Goal: Task Accomplishment & Management: Complete application form

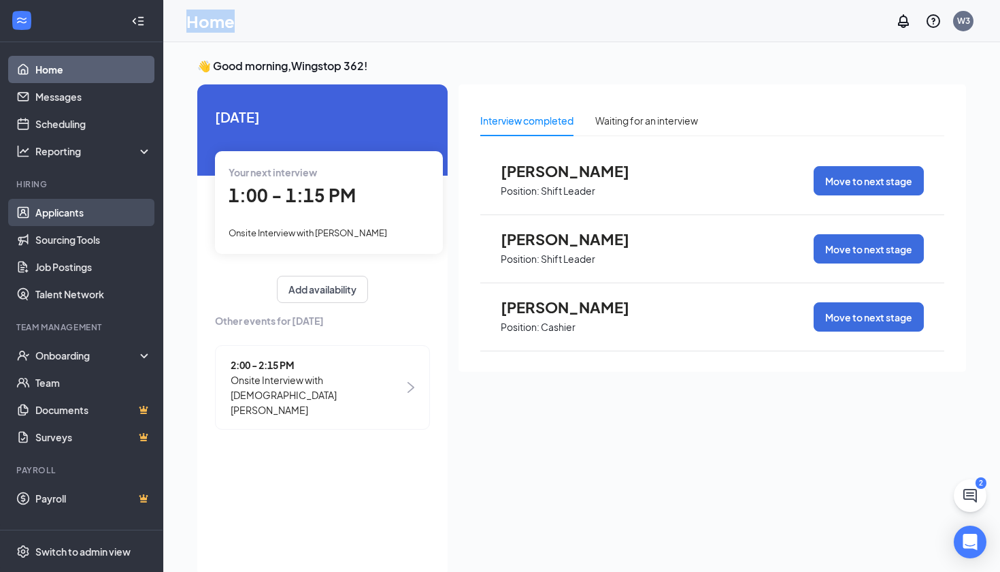
click at [122, 214] on link "Applicants" at bounding box center [93, 212] width 116 height 27
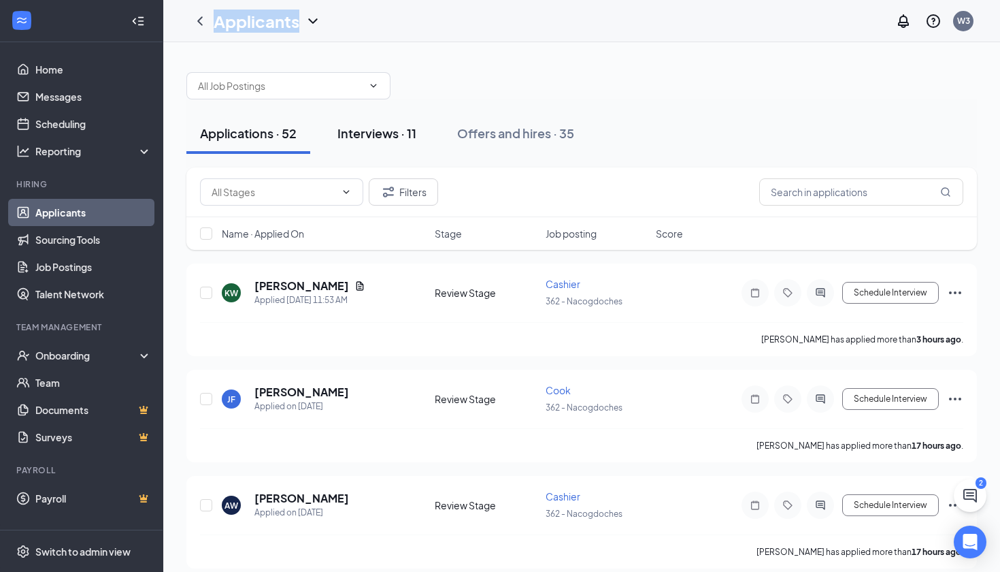
click at [382, 128] on div "Interviews · 11" at bounding box center [377, 133] width 79 height 17
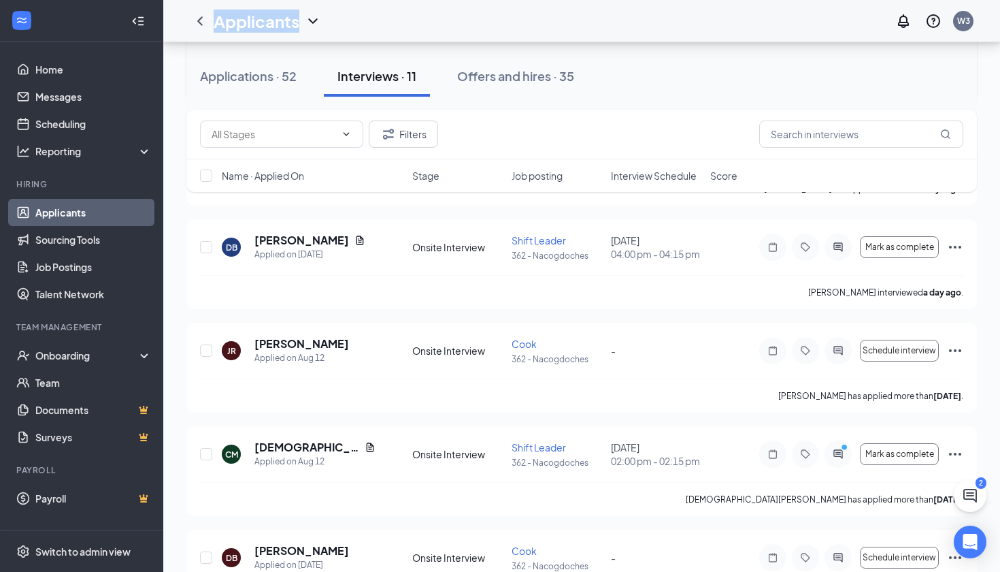
scroll to position [257, 0]
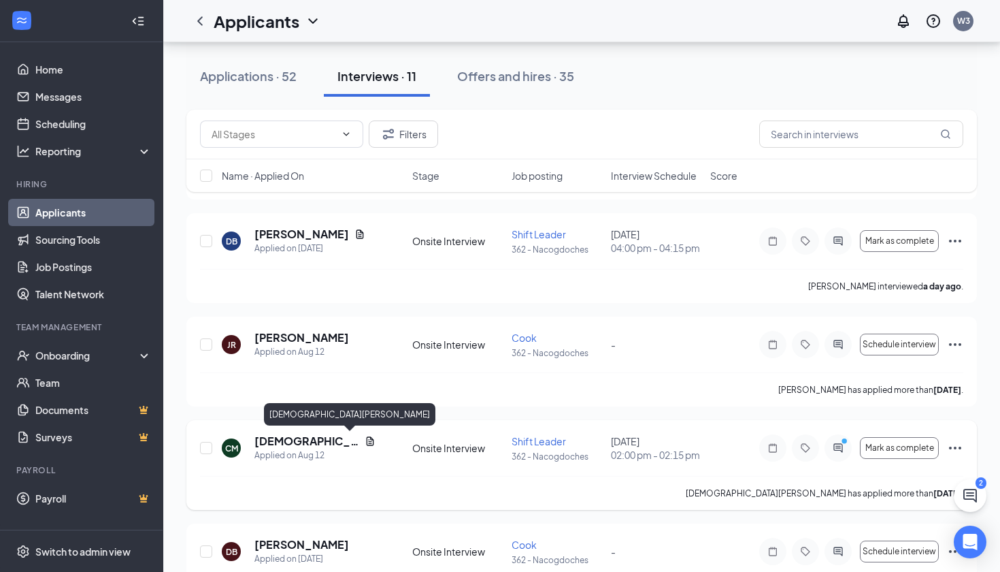
click at [323, 444] on h5 "[DEMOGRAPHIC_DATA][PERSON_NAME]" at bounding box center [307, 441] width 105 height 15
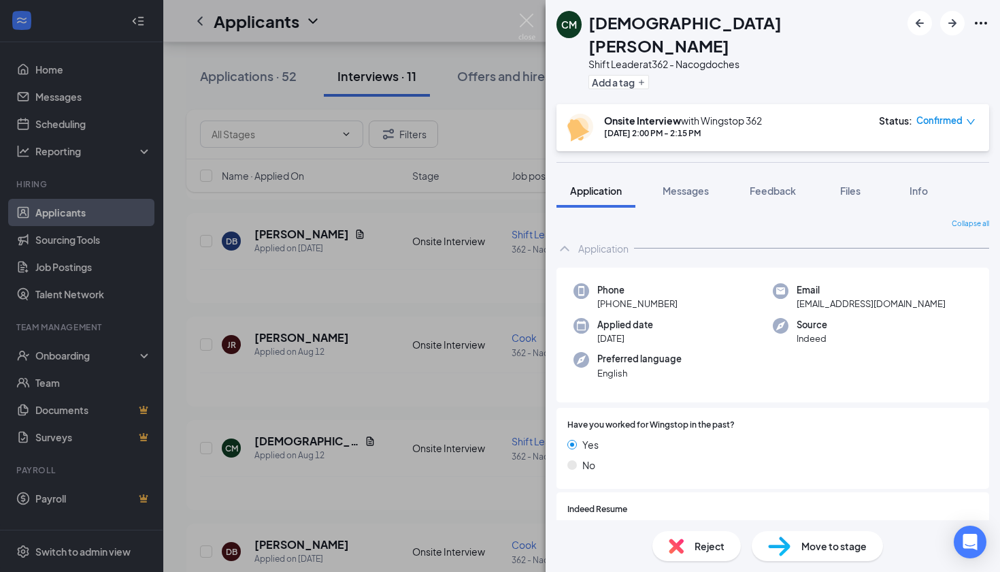
click at [811, 544] on span "Move to stage" at bounding box center [834, 545] width 65 height 15
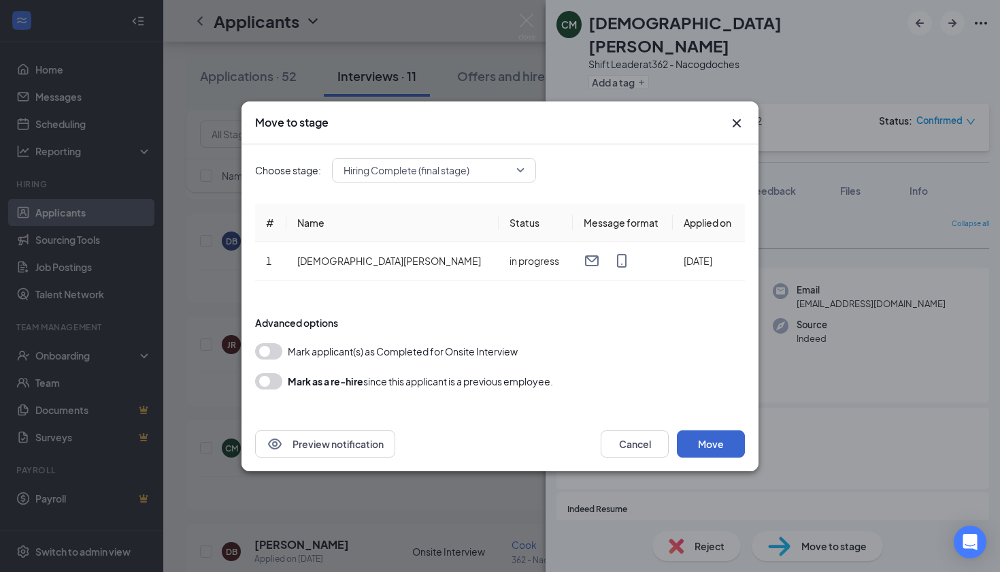
click at [721, 444] on button "Move" at bounding box center [711, 443] width 68 height 27
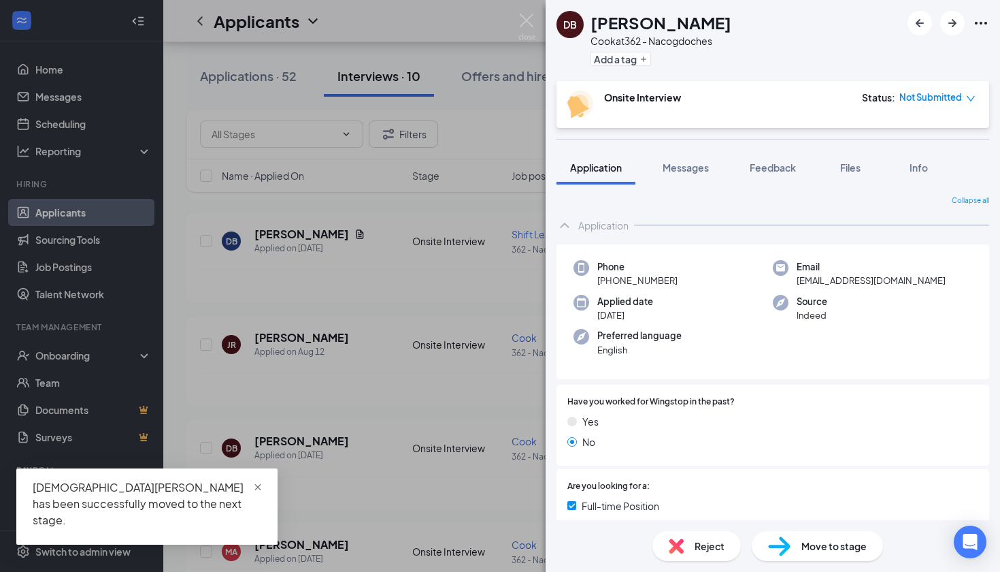
click at [257, 492] on span "close" at bounding box center [258, 488] width 10 height 10
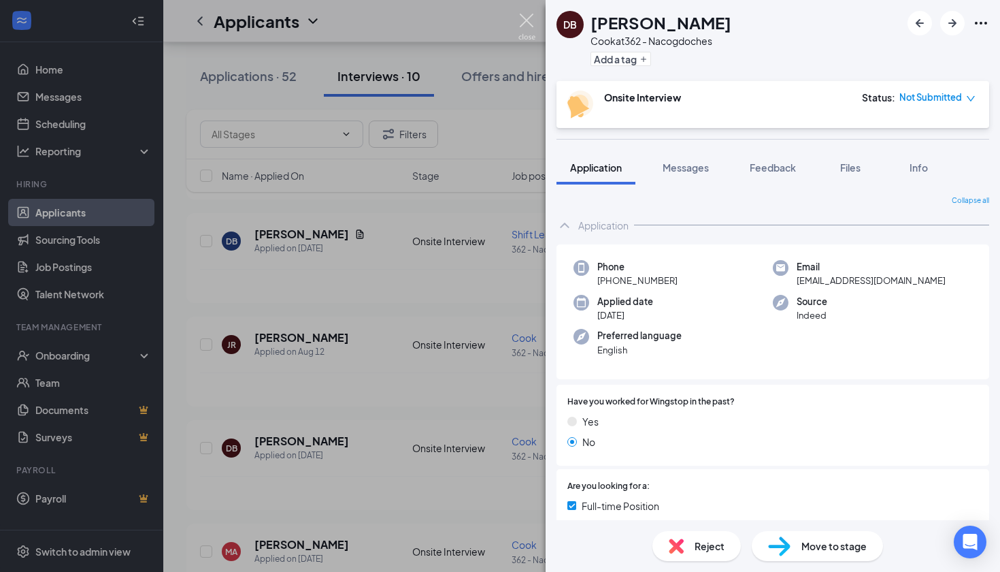
click at [528, 25] on img at bounding box center [527, 27] width 17 height 27
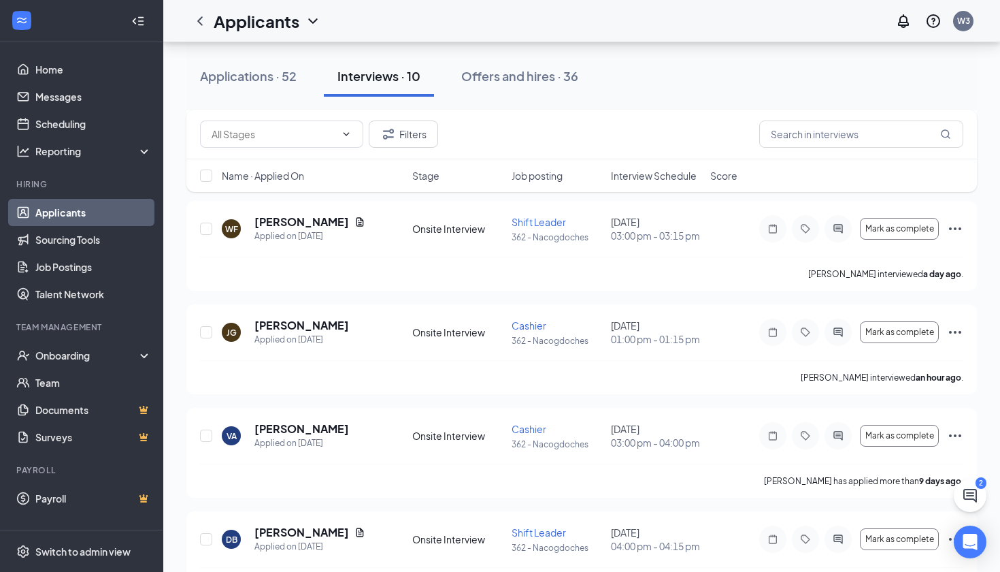
scroll to position [994, 0]
click at [88, 348] on div "Onboarding" at bounding box center [81, 355] width 163 height 27
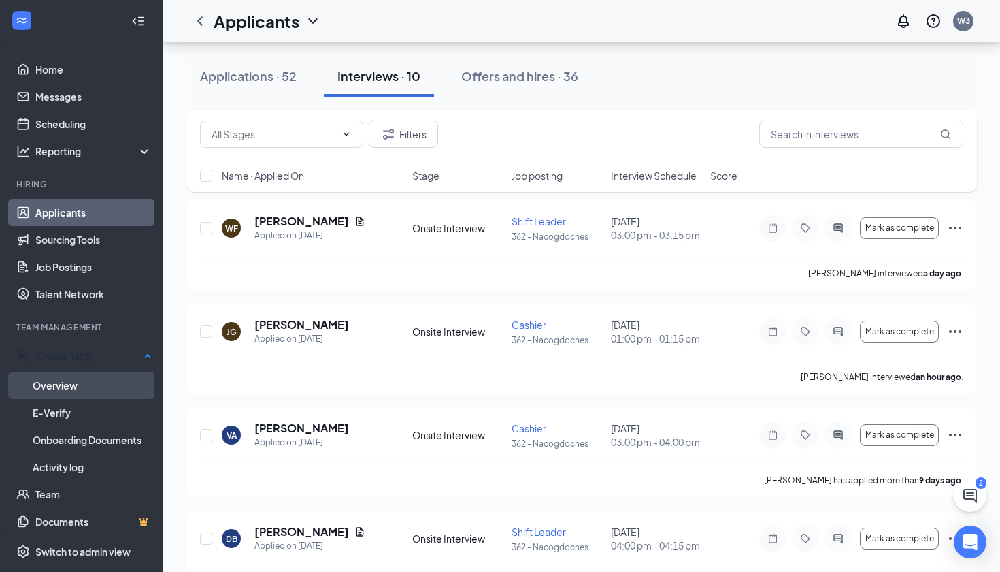
click at [71, 384] on link "Overview" at bounding box center [92, 385] width 119 height 27
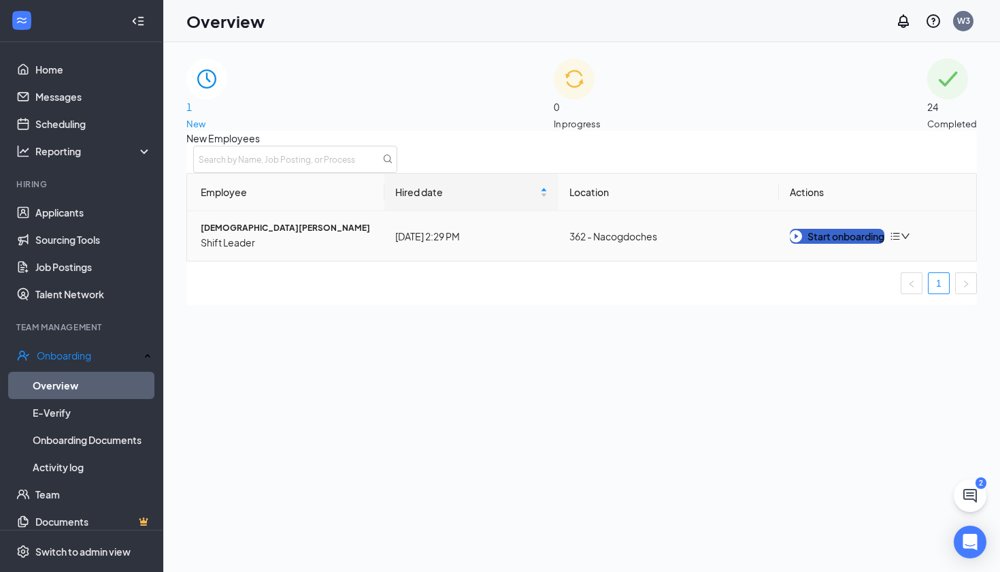
click at [834, 244] on div "Start onboarding" at bounding box center [837, 236] width 95 height 15
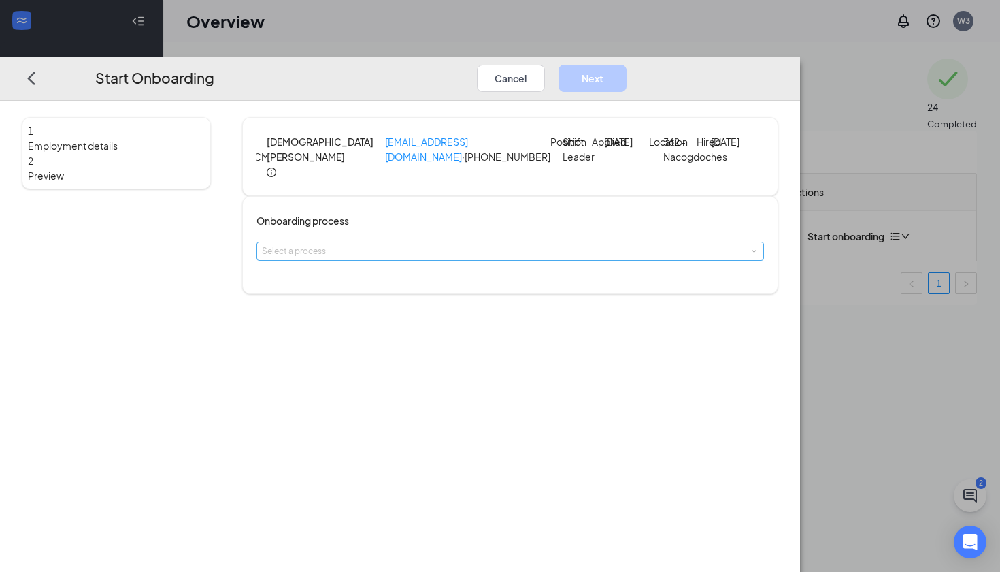
click at [471, 258] on div "Select a process" at bounding box center [507, 251] width 491 height 14
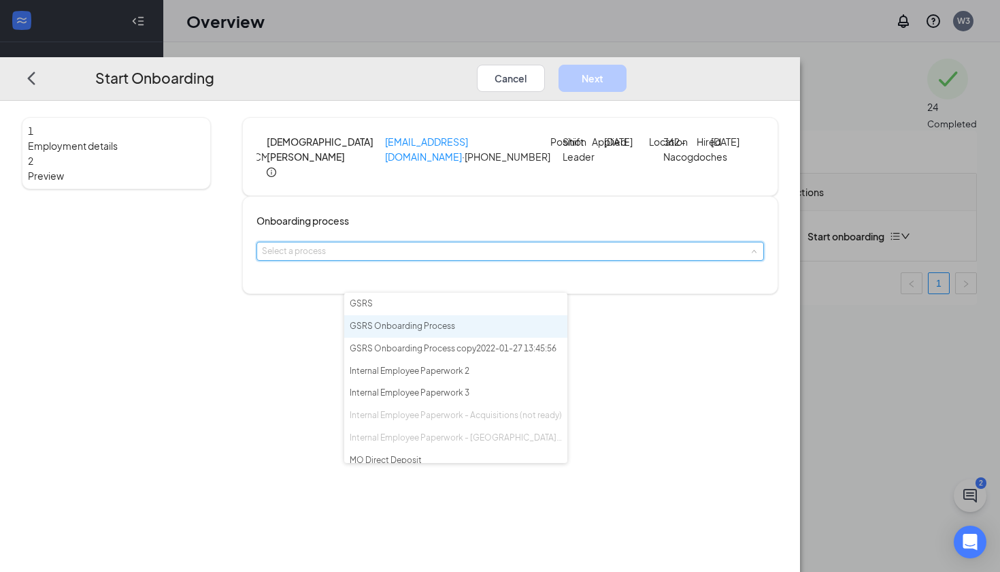
click at [413, 331] on span "GSRS Onboarding Process" at bounding box center [402, 326] width 105 height 10
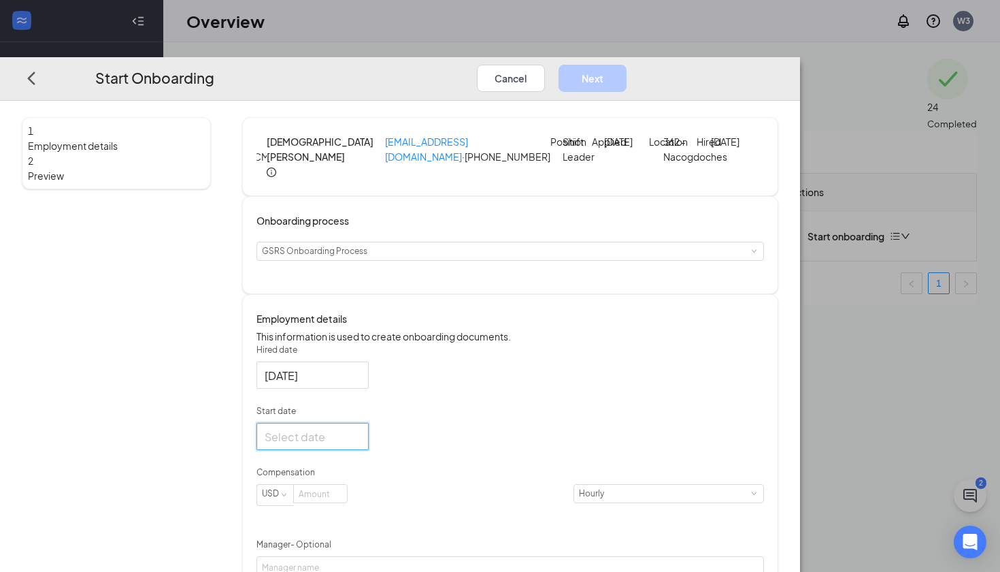
click at [358, 445] on input "Start date" at bounding box center [311, 436] width 93 height 17
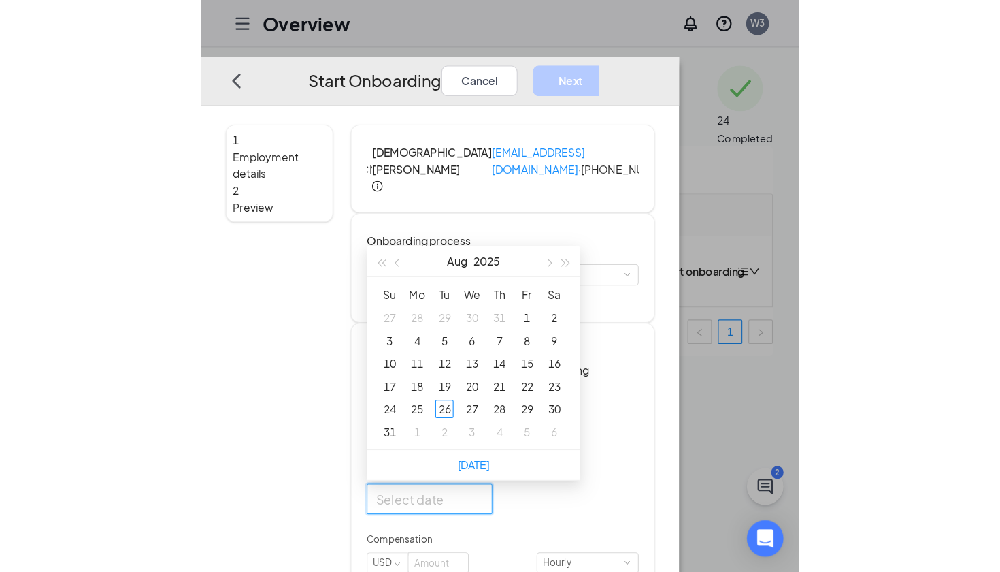
scroll to position [12, 0]
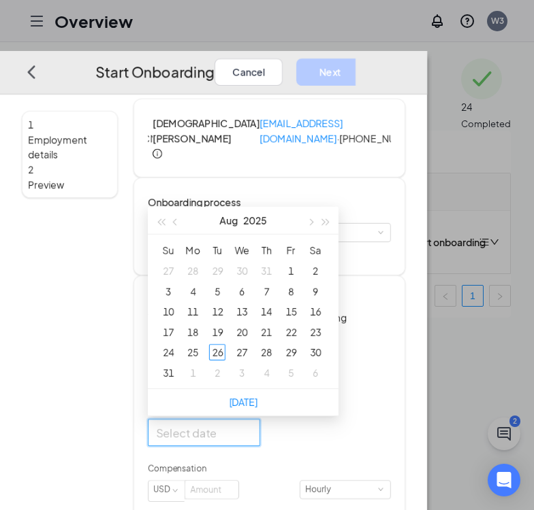
click at [405, 276] on div "Onboarding process Select a process GSRS Onboarding Process" at bounding box center [269, 227] width 272 height 98
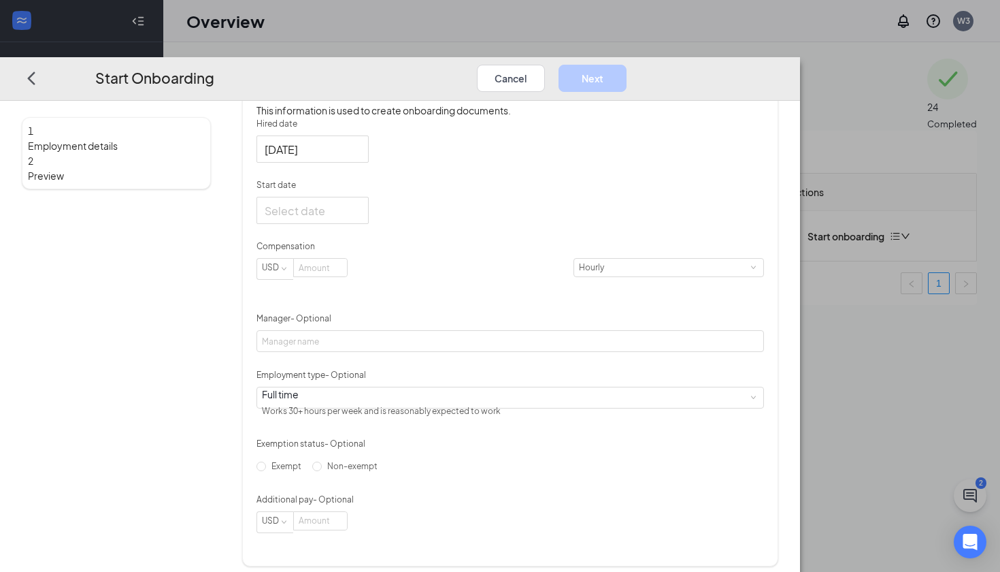
scroll to position [236, 0]
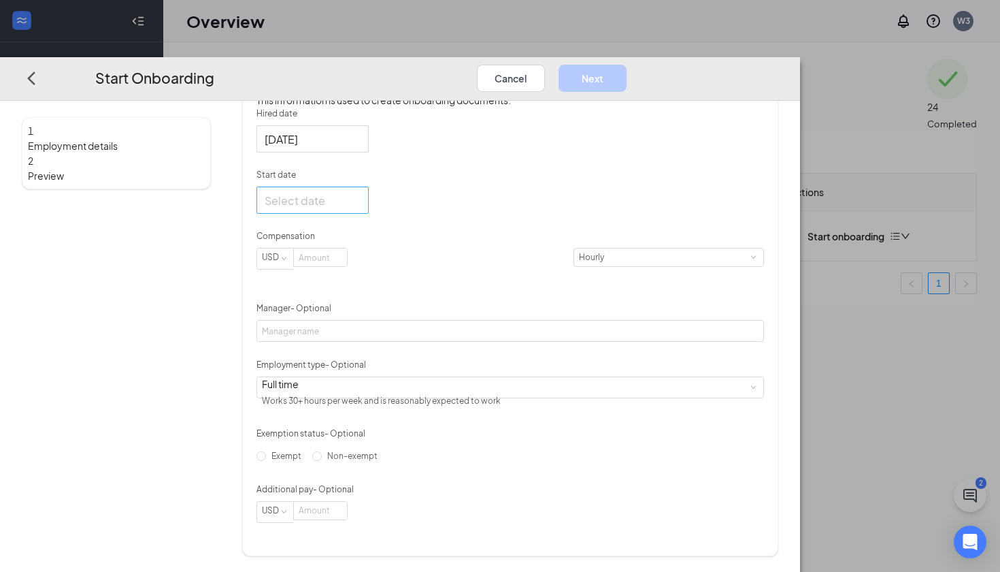
click at [361, 209] on div at bounding box center [313, 200] width 96 height 17
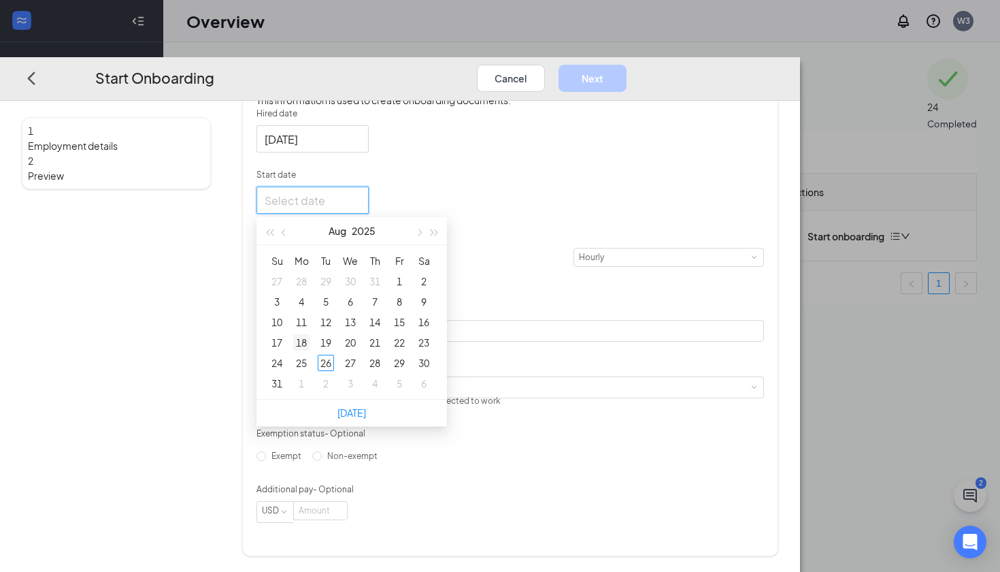
type input "[DATE]"
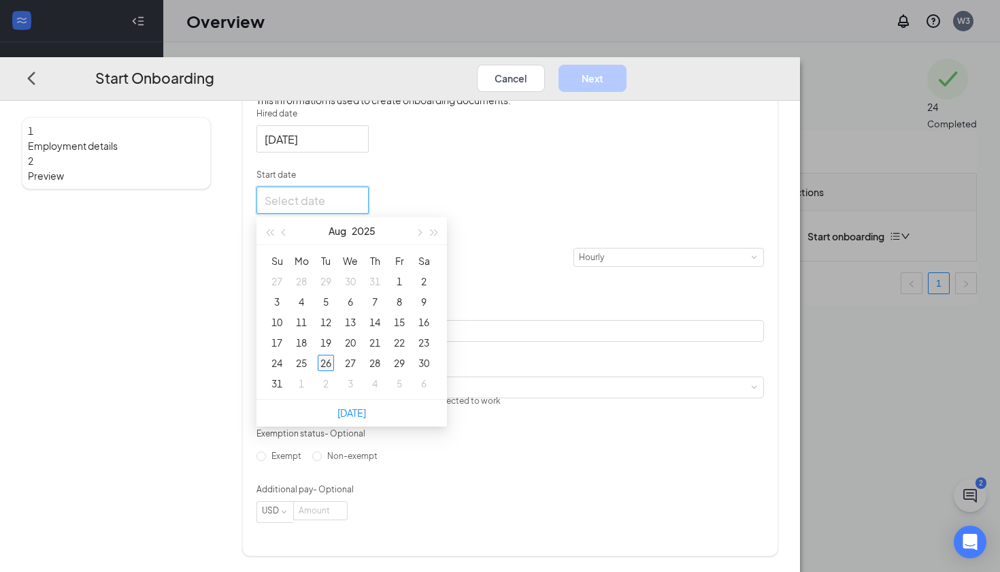
type input "[DATE]"
click at [359, 371] on div "27" at bounding box center [350, 363] width 16 height 16
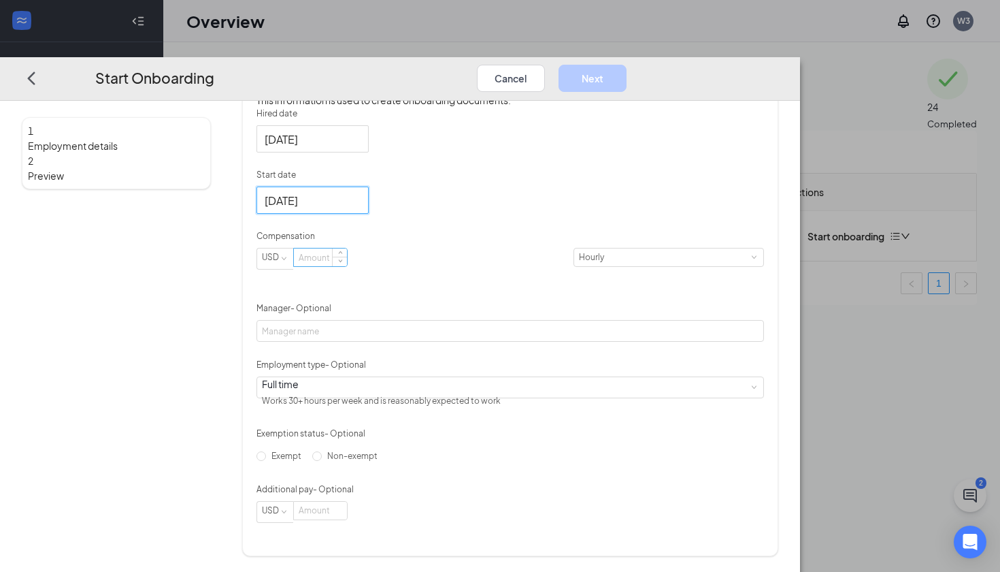
click at [347, 266] on input at bounding box center [320, 257] width 53 height 18
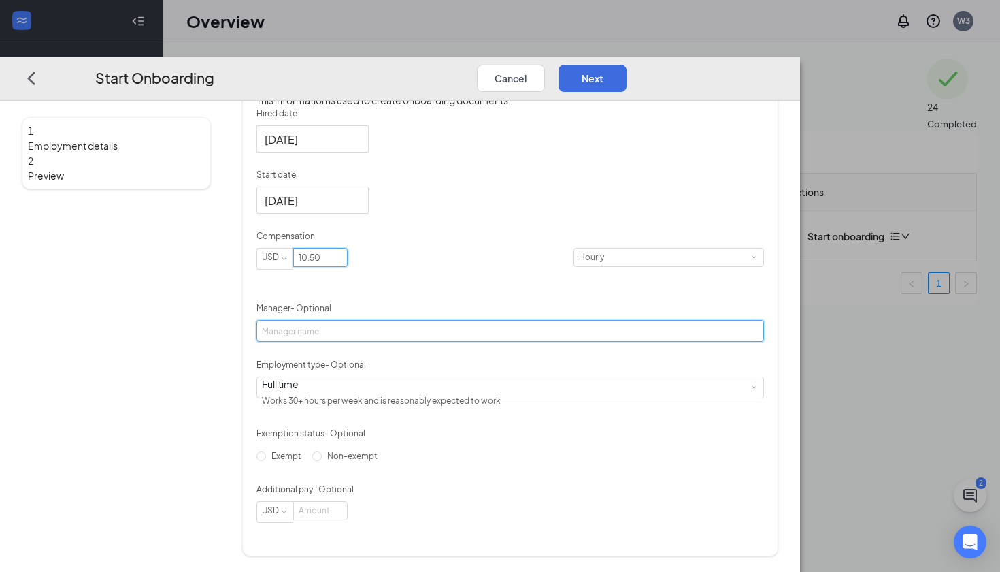
type input "10.5"
click at [436, 342] on input "Manager - Optional" at bounding box center [511, 331] width 508 height 22
click at [449, 342] on input "[PERSON_NAME]" at bounding box center [511, 331] width 508 height 22
type input "[PERSON_NAME]"
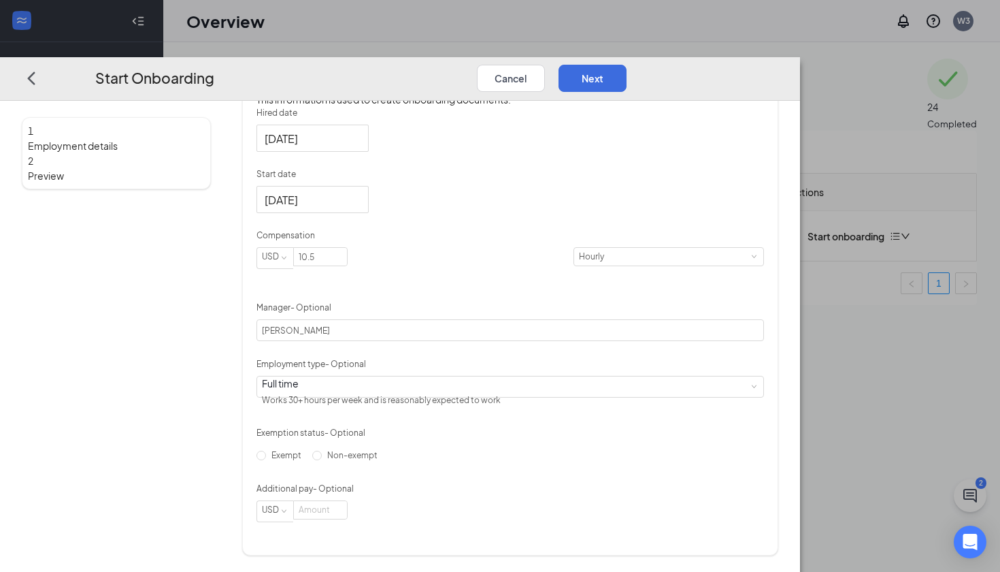
click at [592, 427] on div "Hired date [DATE] Start date [DATE] [DATE] Su Mo Tu We Th Fr Sa 27 28 29 30 31 …" at bounding box center [511, 314] width 508 height 415
drag, startPoint x: 419, startPoint y: 259, endPoint x: 367, endPoint y: 257, distance: 52.4
click at [367, 257] on span "USD 10.5" at bounding box center [415, 258] width 317 height 22
click at [453, 286] on form "Hired date [DATE] Start date [DATE] [DATE] Su Mo Tu We Th Fr Sa 27 28 29 30 31 …" at bounding box center [511, 314] width 508 height 415
click at [627, 65] on button "Next" at bounding box center [593, 78] width 68 height 27
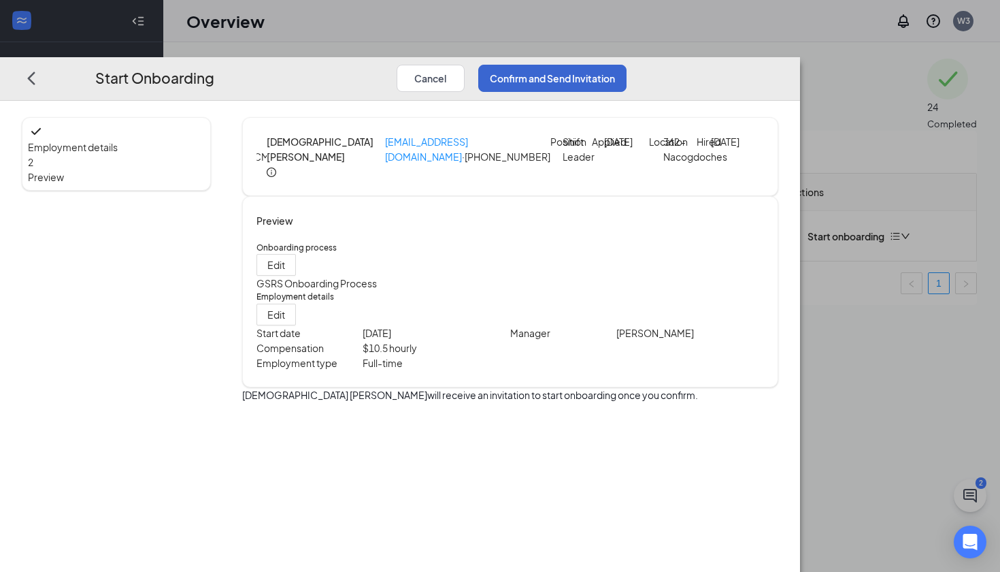
scroll to position [0, 0]
click at [627, 65] on button "Confirm and Send Invitation" at bounding box center [552, 78] width 148 height 27
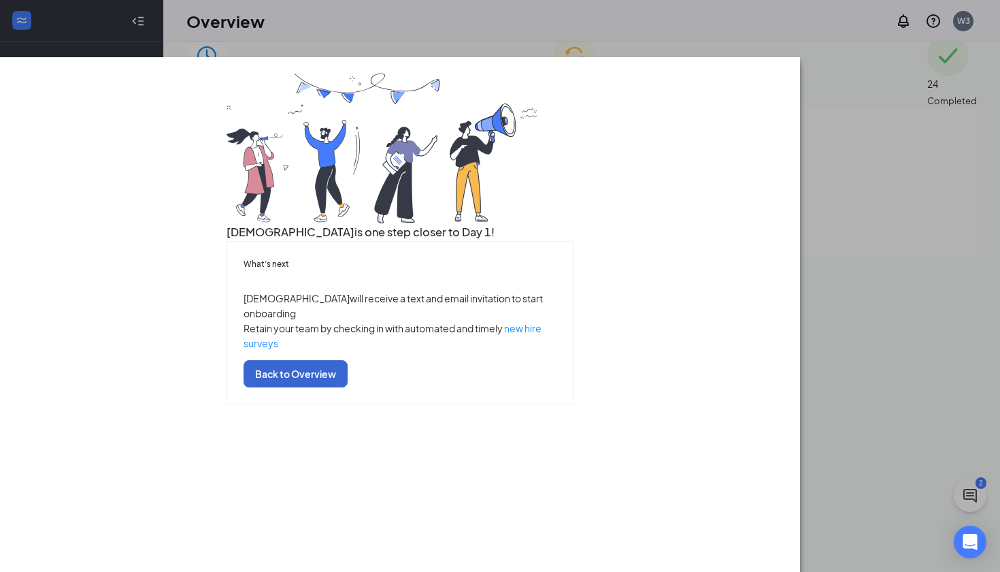
scroll to position [23, 0]
click at [348, 387] on button "Back to Overview" at bounding box center [296, 373] width 104 height 27
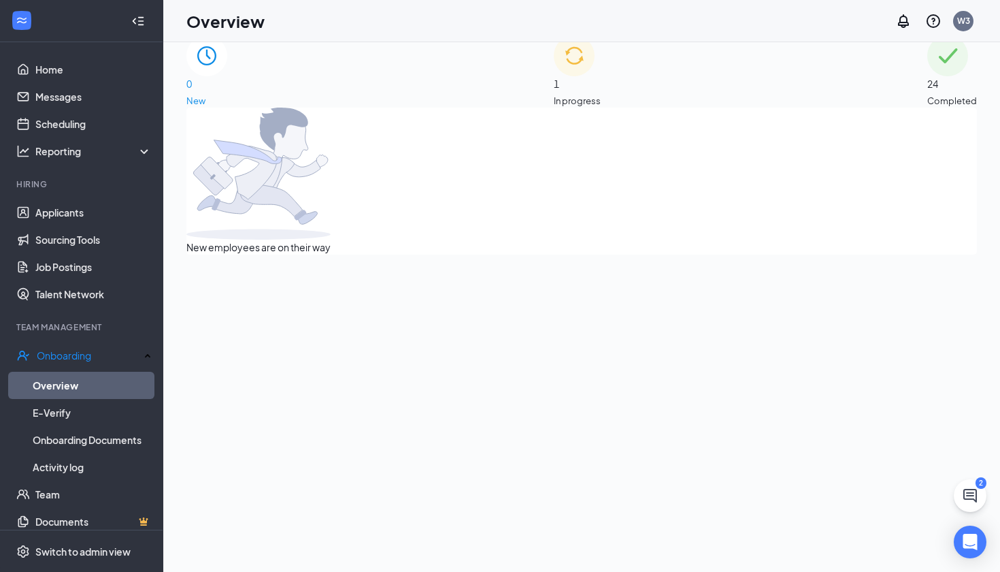
click at [601, 81] on div "1 In progress" at bounding box center [577, 71] width 47 height 72
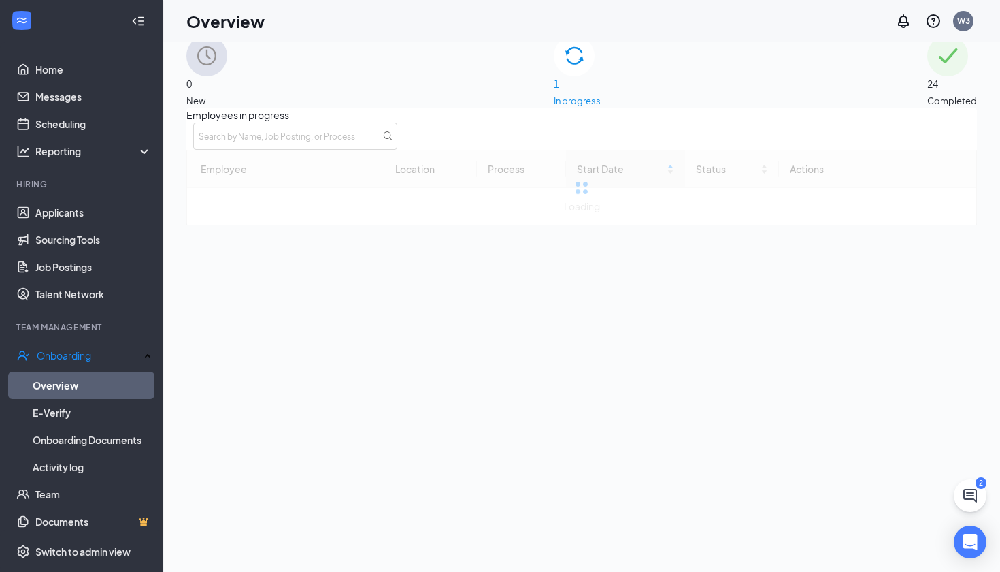
click at [601, 81] on div "1 In progress" at bounding box center [577, 71] width 47 height 72
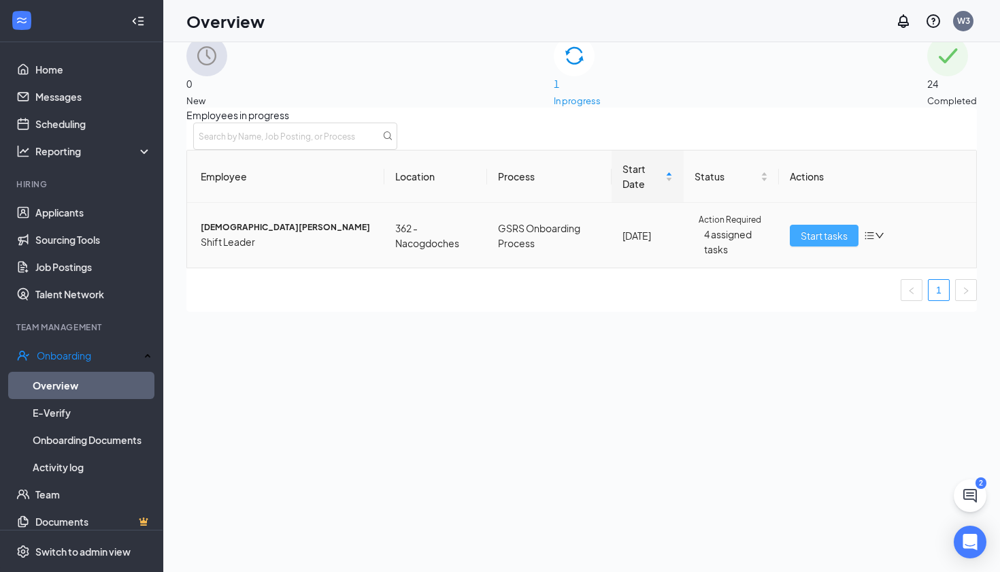
click at [819, 243] on span "Start tasks" at bounding box center [824, 235] width 47 height 15
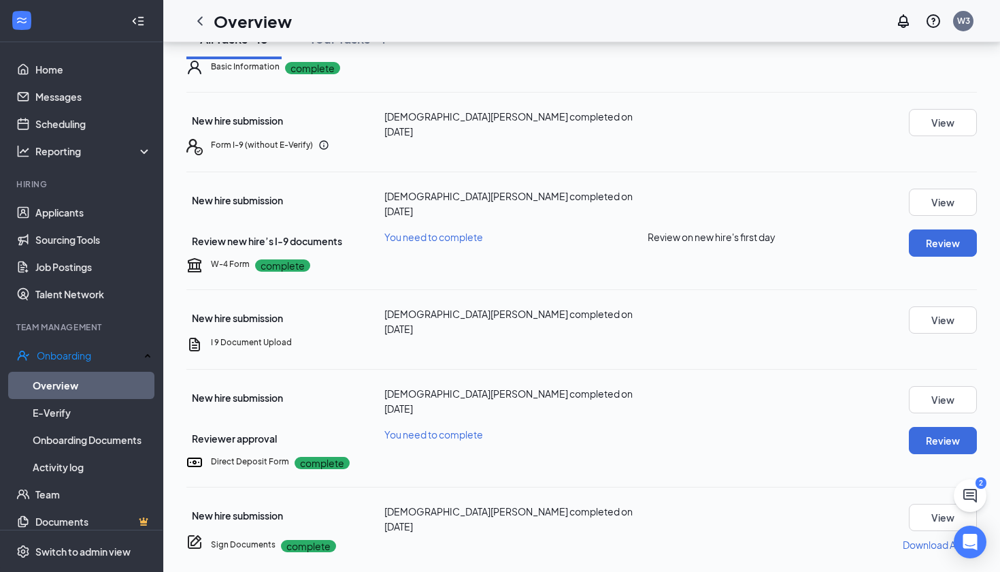
scroll to position [99, 0]
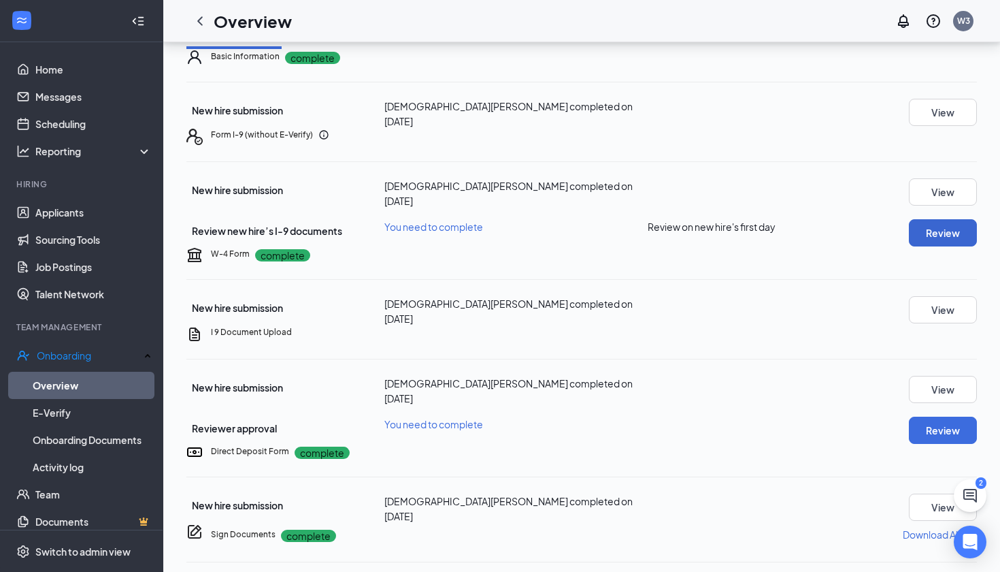
click at [934, 246] on button "Review" at bounding box center [943, 232] width 68 height 27
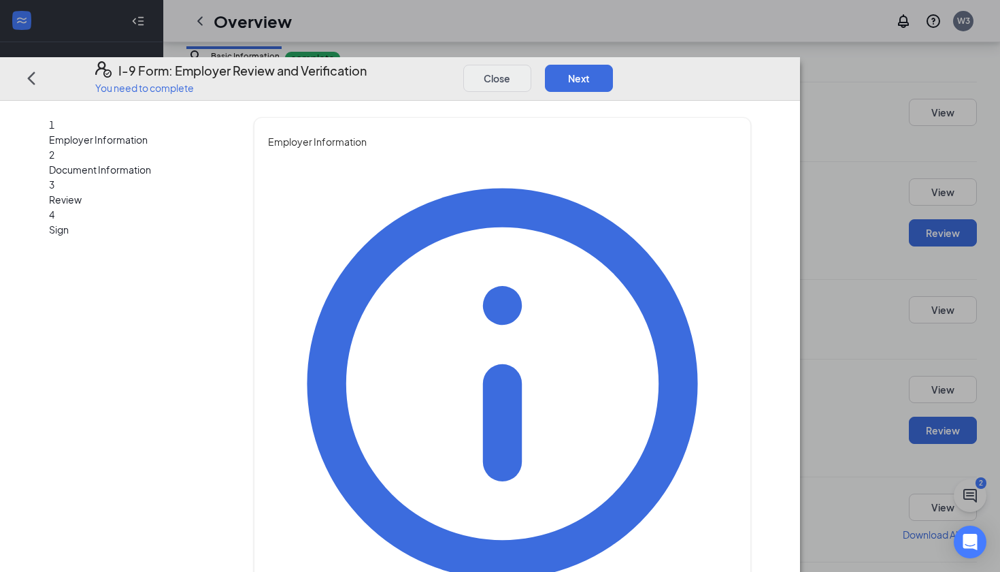
click at [531, 65] on button "Close" at bounding box center [497, 78] width 68 height 27
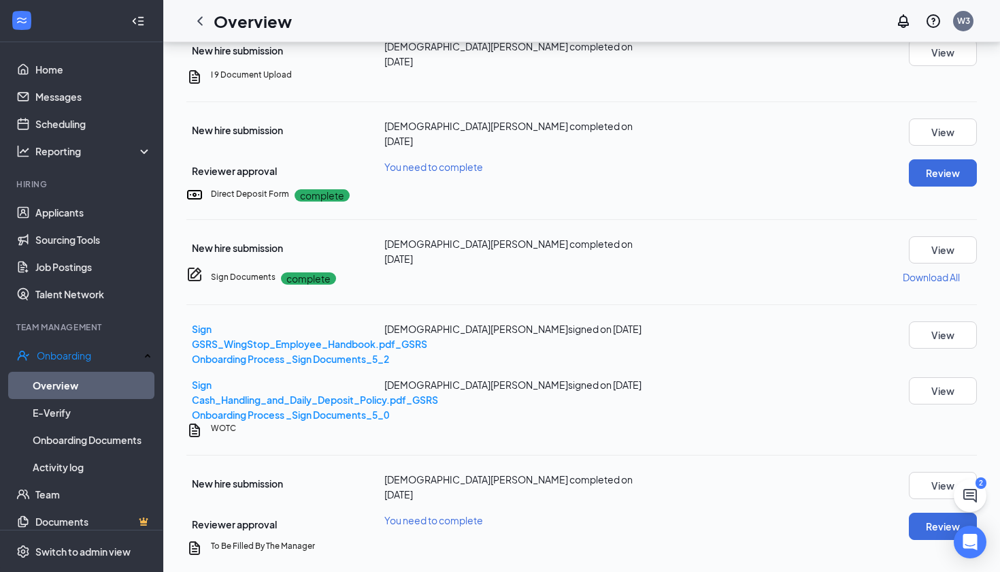
scroll to position [358, 0]
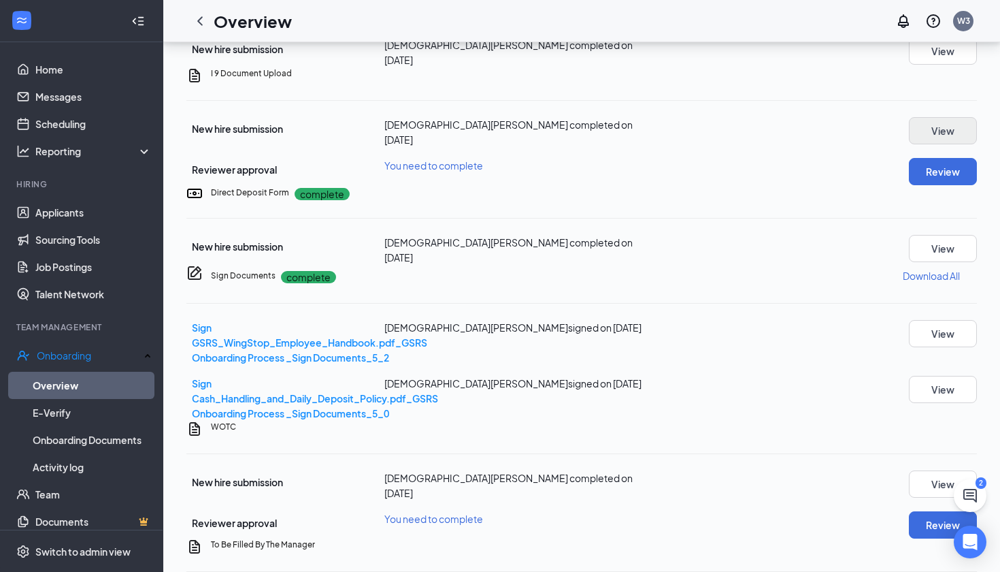
click at [924, 144] on button "View" at bounding box center [943, 130] width 68 height 27
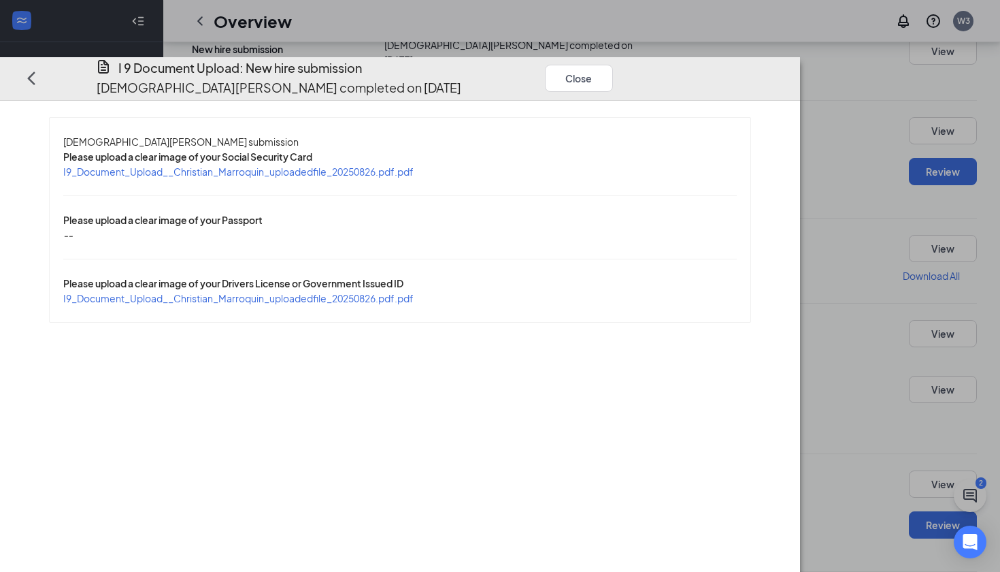
click at [414, 165] on span "I9_Document_Upload__Christian_Marroquin_uploadedfile_20250826.pdf.pdf" at bounding box center [238, 171] width 350 height 12
click at [397, 292] on span "I9_Document_Upload__Christian_Marroquin_uploadedfile_20250826.pdf.pdf" at bounding box center [238, 298] width 350 height 12
click at [613, 65] on button "Close" at bounding box center [579, 78] width 68 height 27
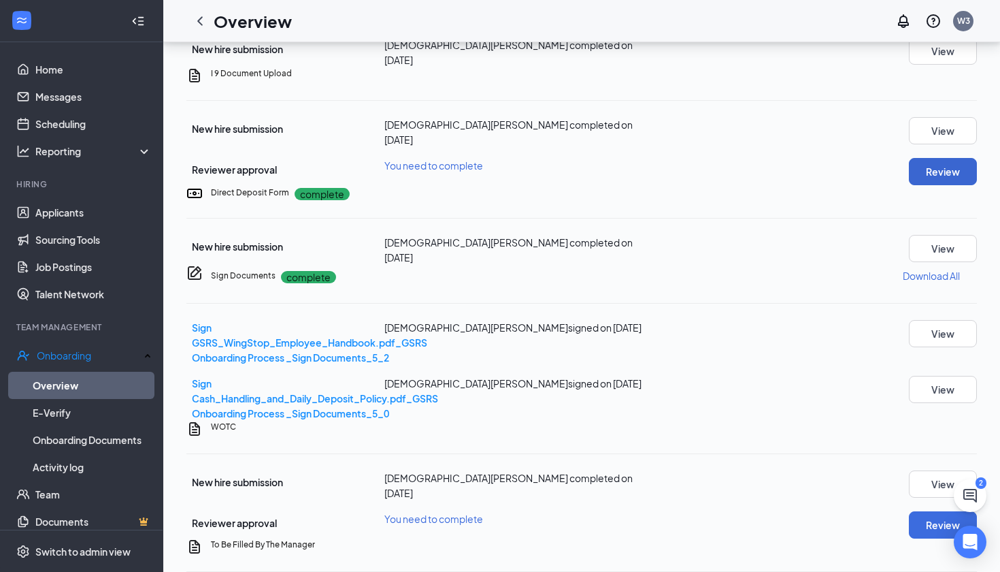
click at [932, 185] on button "Review" at bounding box center [943, 171] width 68 height 27
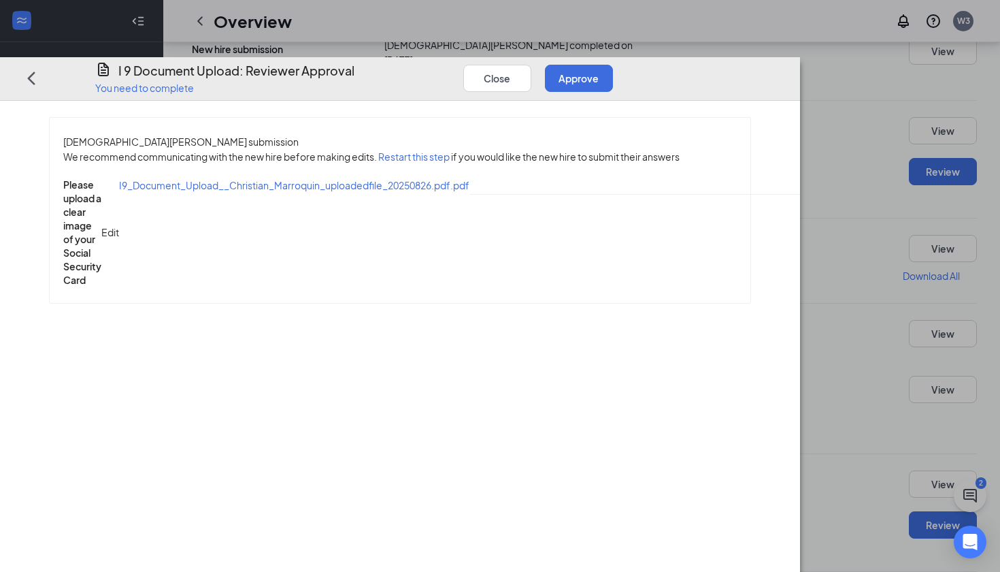
click at [627, 61] on div "Close Approve" at bounding box center [544, 77] width 163 height 33
click at [613, 65] on button "Approve" at bounding box center [579, 78] width 68 height 27
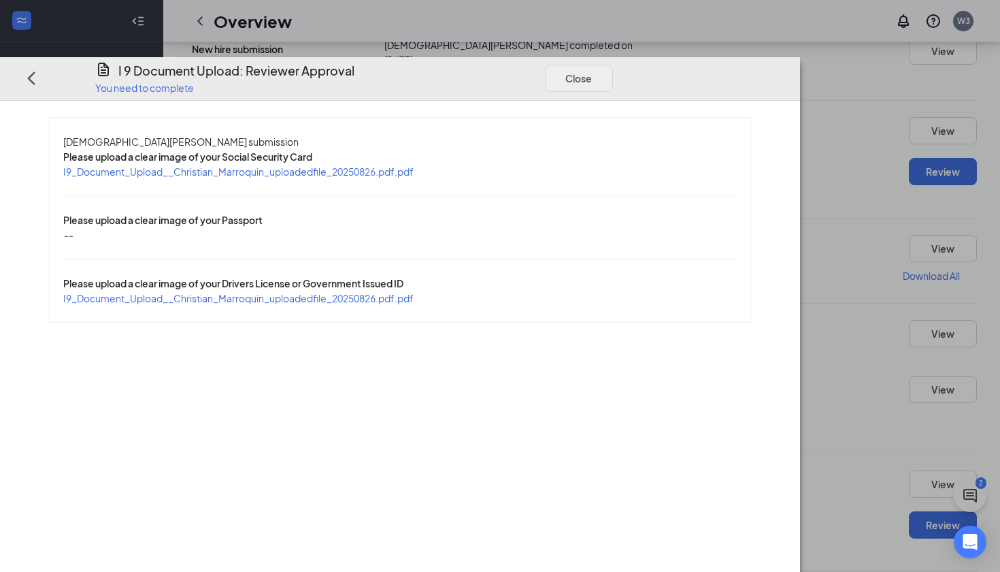
click at [613, 65] on button "Close" at bounding box center [579, 78] width 68 height 27
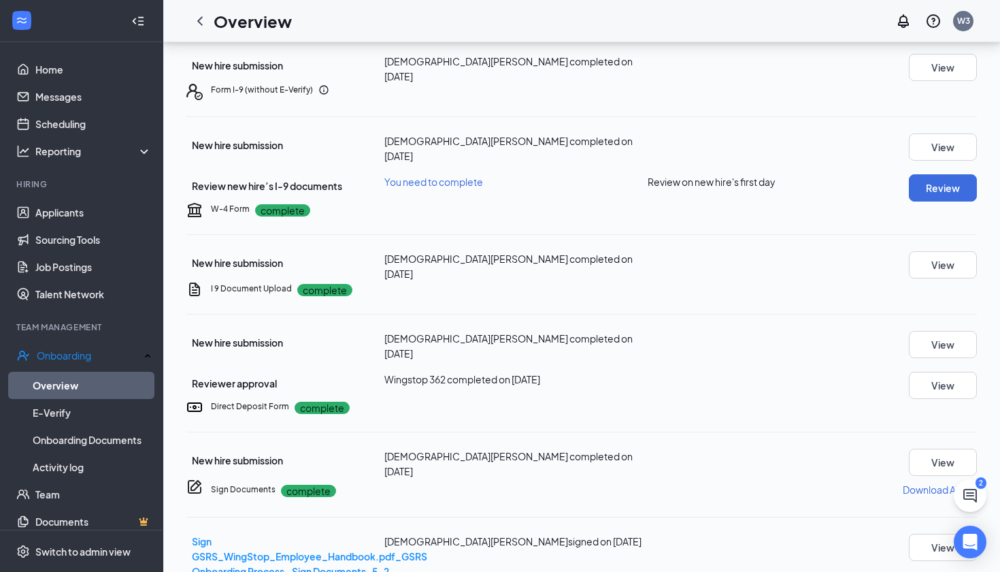
scroll to position [157, 0]
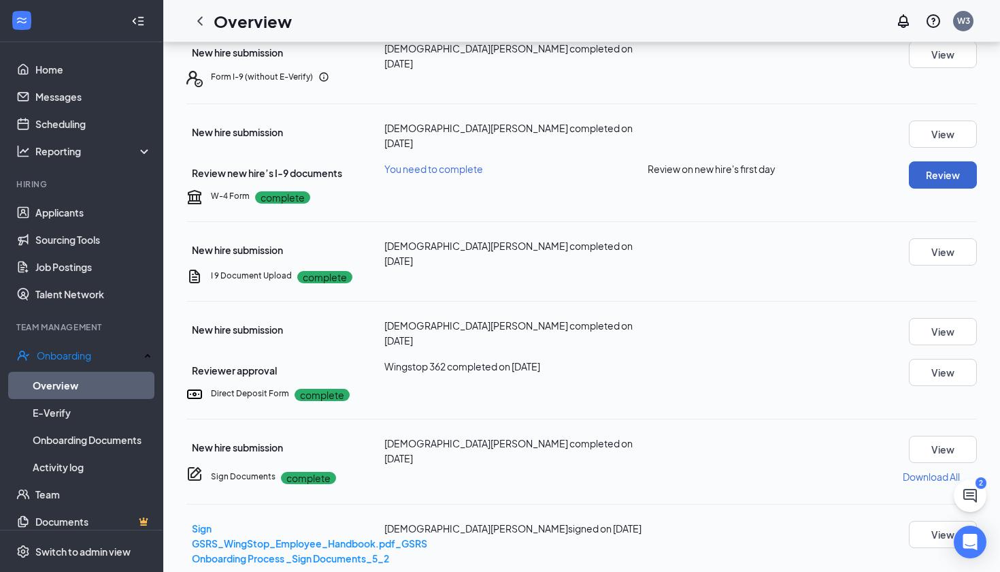
click at [909, 189] on button "Review" at bounding box center [943, 174] width 68 height 27
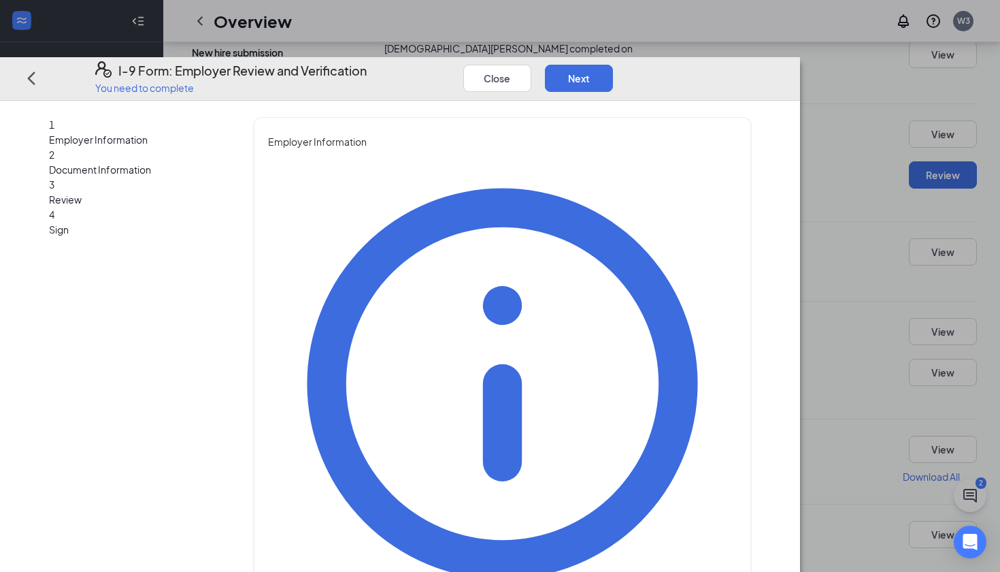
type input "[PERSON_NAME]"
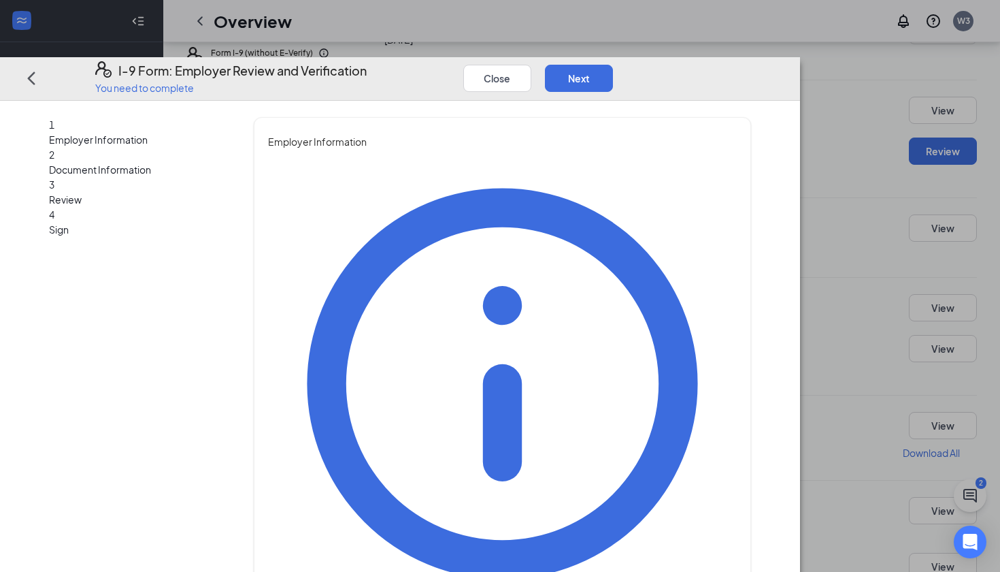
type input "[PERSON_NAME]"
type input "General Manager"
click at [737, 190] on div "You must be a representative of the employer who is authorized to examine the n…" at bounding box center [502, 478] width 469 height 659
click at [613, 65] on button "Next" at bounding box center [579, 78] width 68 height 27
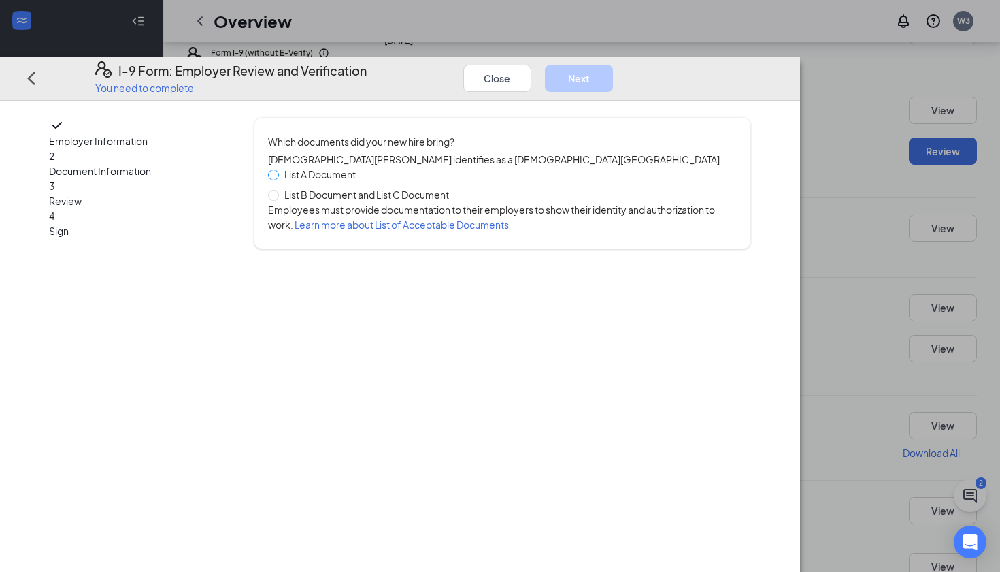
click at [278, 169] on input "List A Document" at bounding box center [273, 174] width 10 height 10
radio input "true"
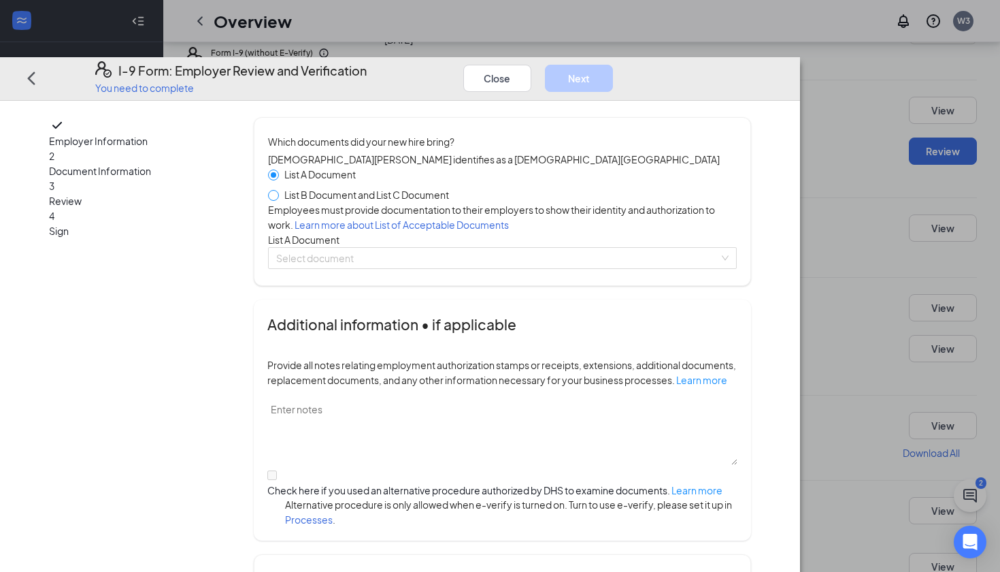
click at [278, 190] on input "List B Document and List C Document" at bounding box center [273, 195] width 10 height 10
radio input "true"
radio input "false"
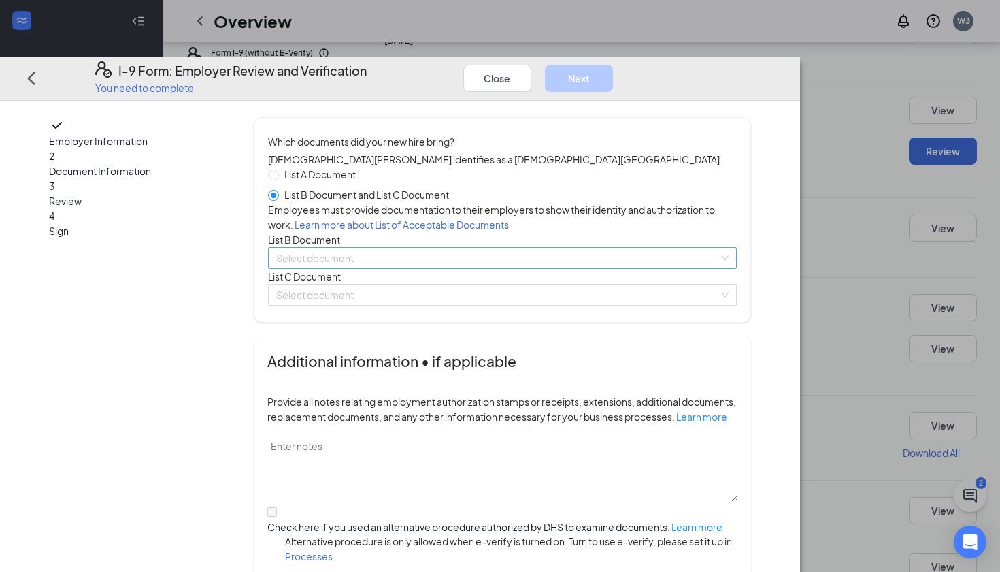
click at [389, 268] on input "search" at bounding box center [497, 258] width 443 height 20
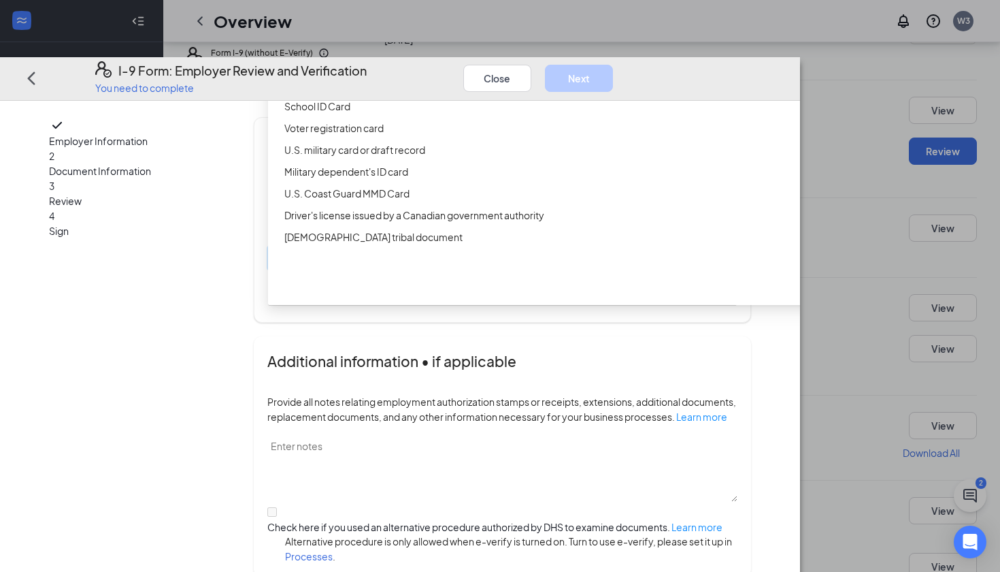
click at [423, 70] on div "Driver’s License issued by U.S State or outlying US possession" at bounding box center [546, 62] width 525 height 15
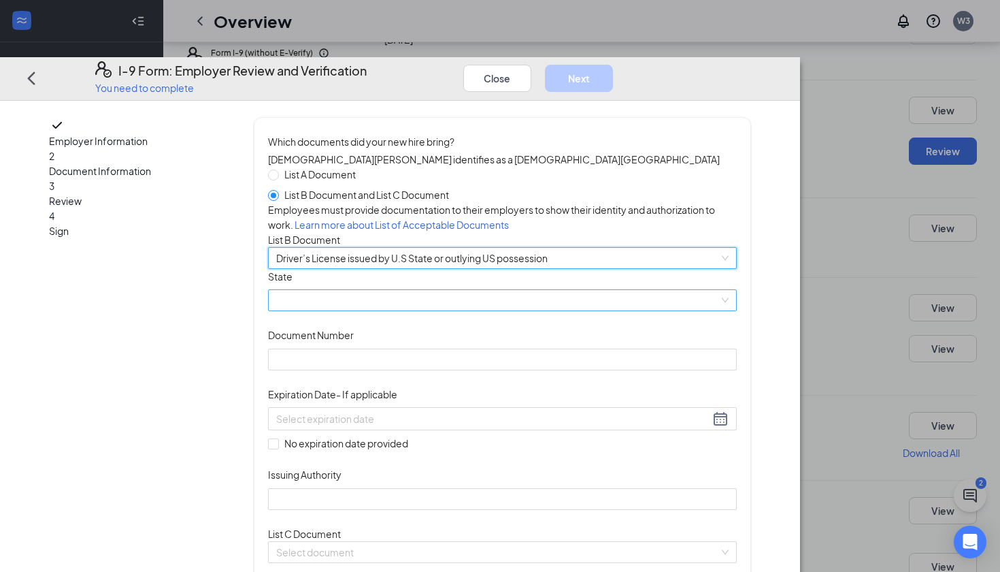
click at [513, 310] on span at bounding box center [502, 300] width 453 height 20
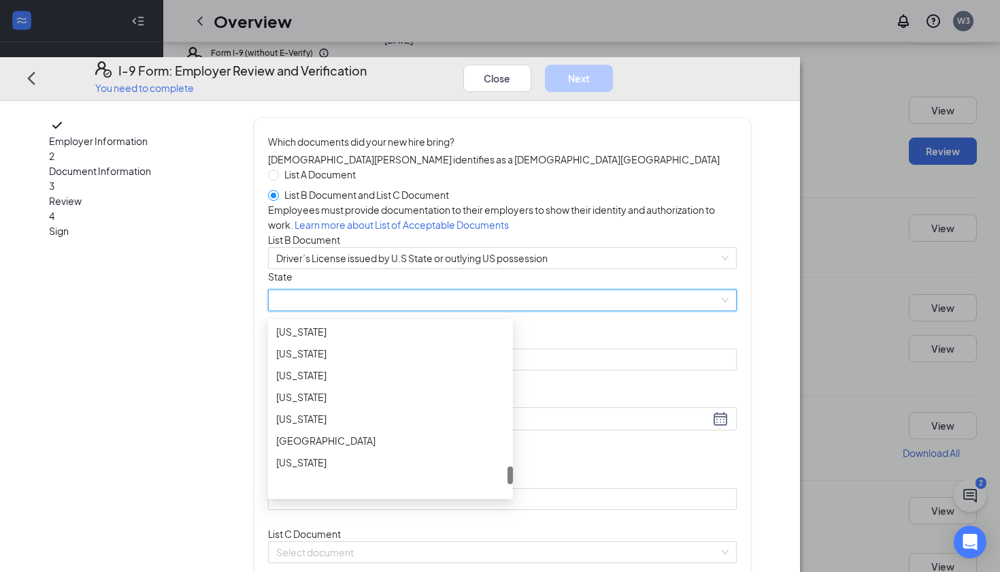
scroll to position [1424, 0]
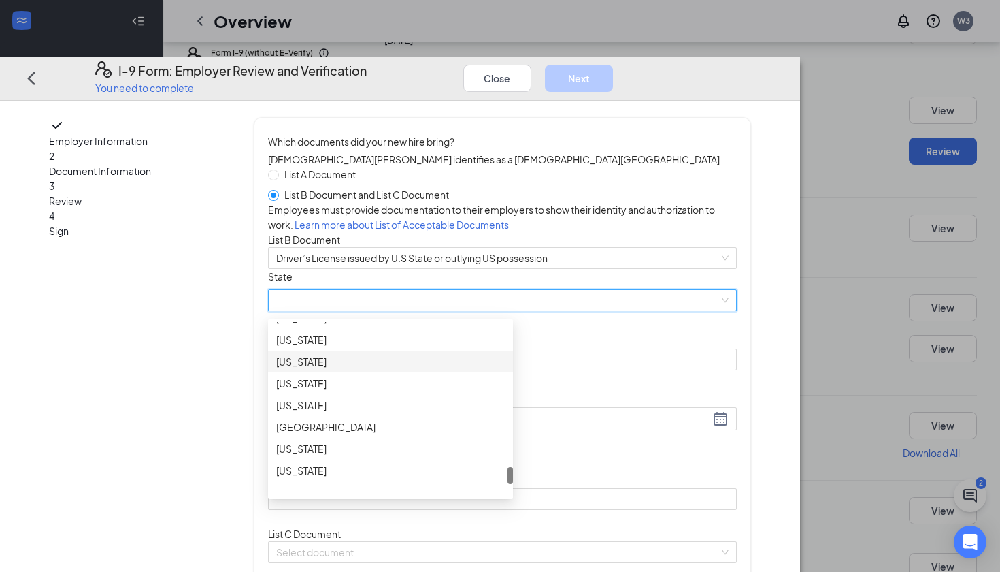
click at [419, 369] on div "[US_STATE]" at bounding box center [390, 361] width 229 height 15
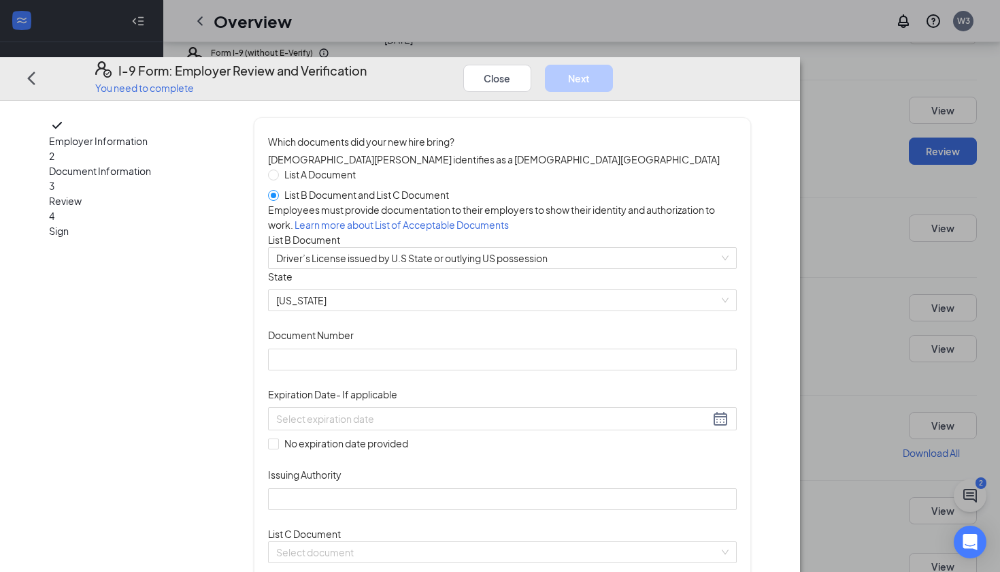
click at [625, 446] on div "Document Title Driver’s License issued by U.S State or outlying US possession S…" at bounding box center [502, 389] width 469 height 241
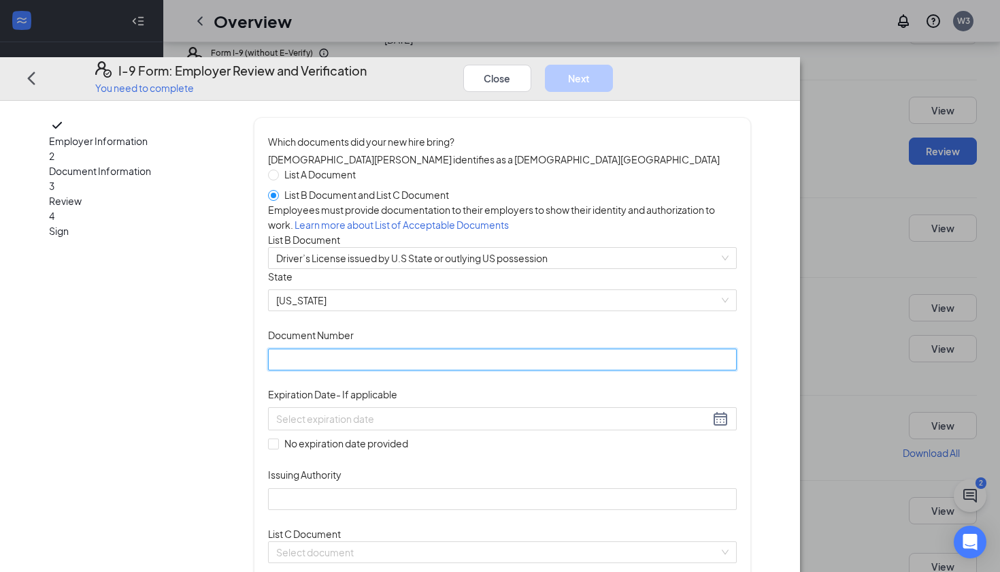
click at [416, 370] on input "Document Number" at bounding box center [502, 359] width 469 height 22
type input "49777574"
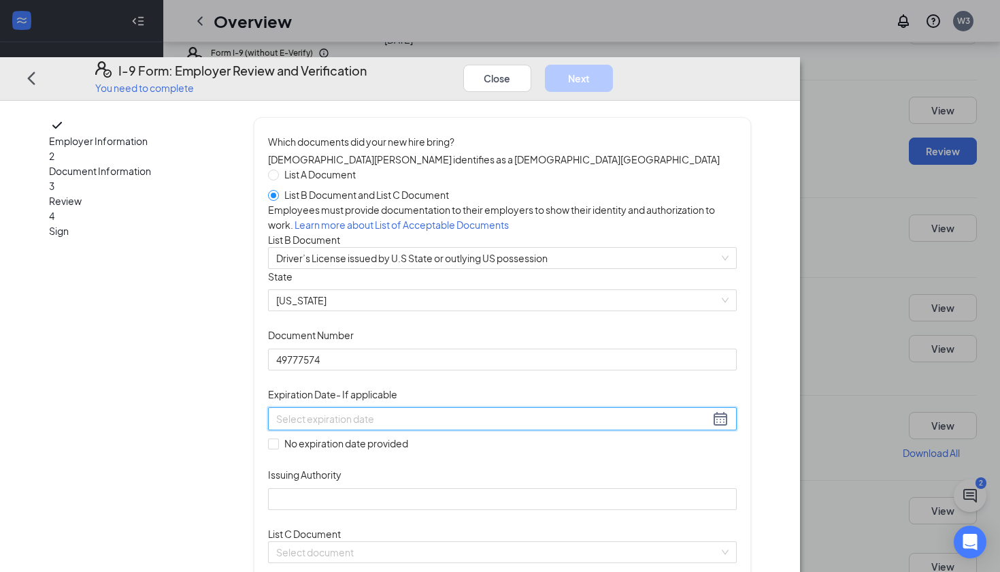
click at [425, 426] on input at bounding box center [493, 418] width 434 height 15
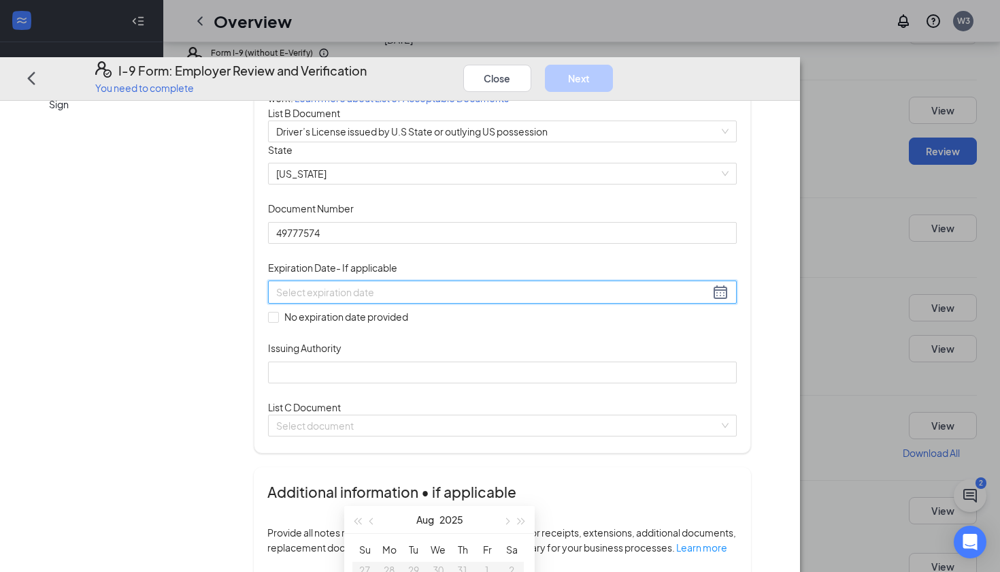
scroll to position [129, 0]
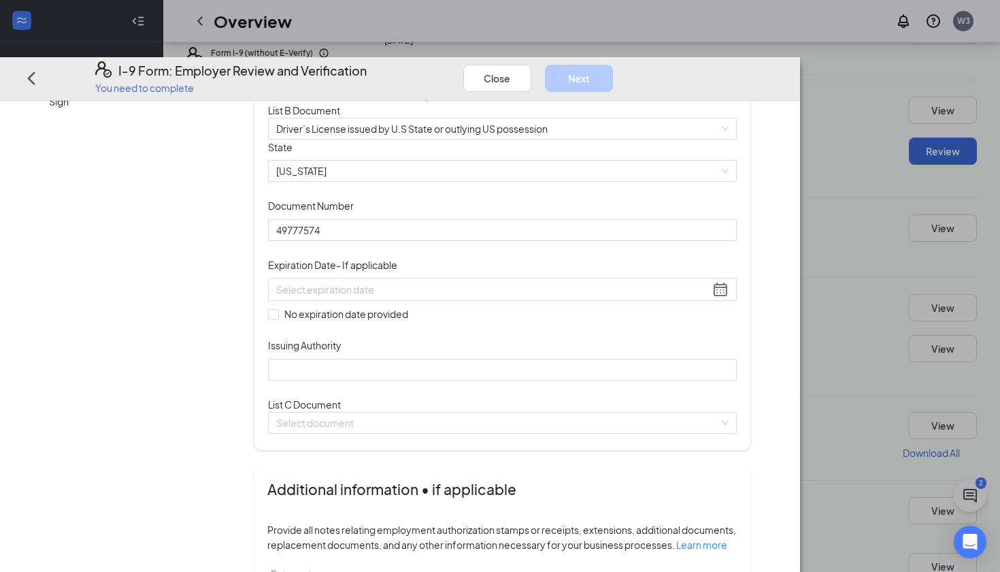
click at [664, 355] on div "Document Title Driver’s License issued by U.S State or outlying US possession S…" at bounding box center [502, 260] width 469 height 241
click at [572, 297] on div at bounding box center [502, 289] width 453 height 16
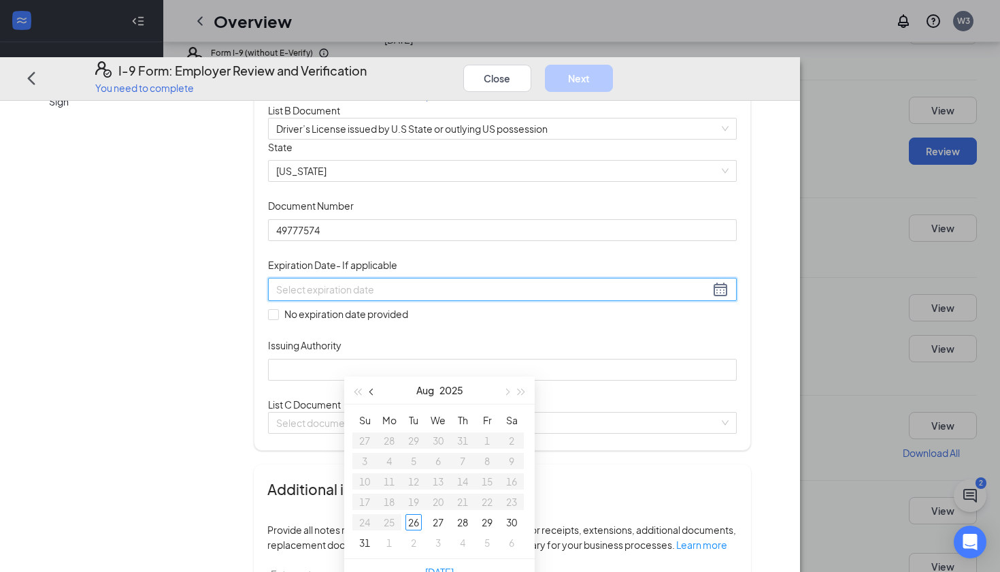
click at [374, 393] on span "button" at bounding box center [373, 392] width 7 height 7
click at [453, 387] on button "2025" at bounding box center [457, 389] width 24 height 27
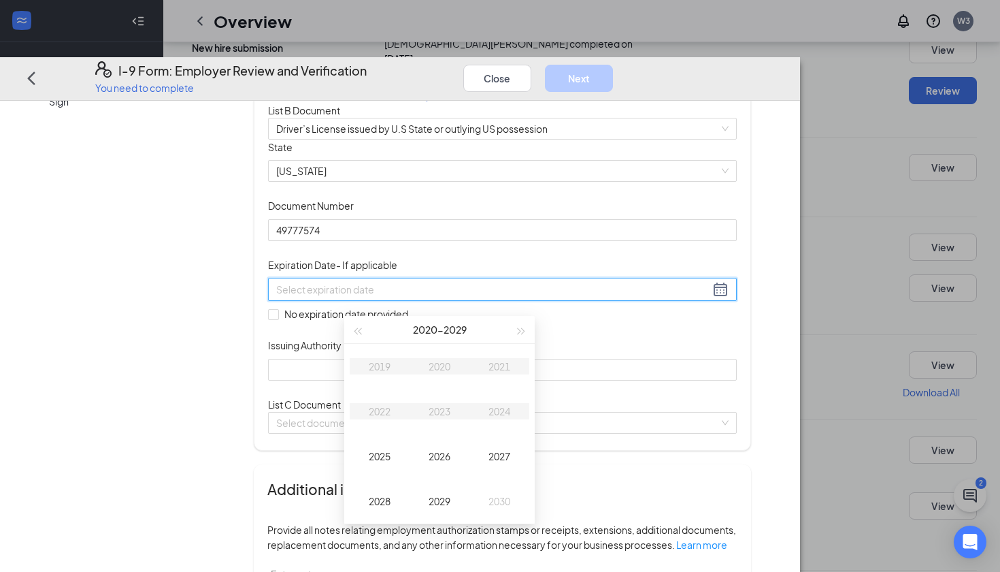
scroll to position [220, 0]
type input "[DATE]"
click at [498, 500] on div "2030" at bounding box center [499, 498] width 41 height 16
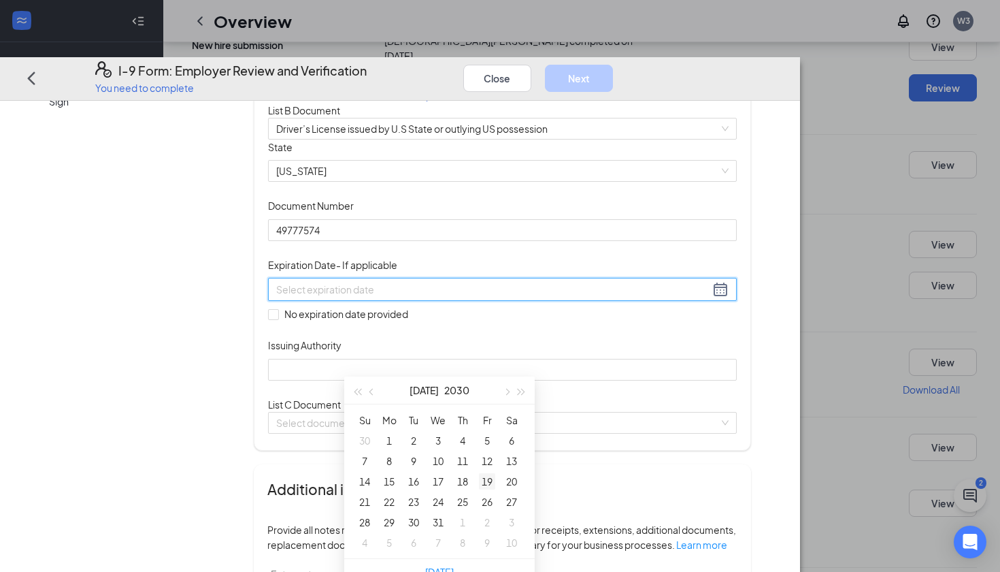
type input "[DATE]"
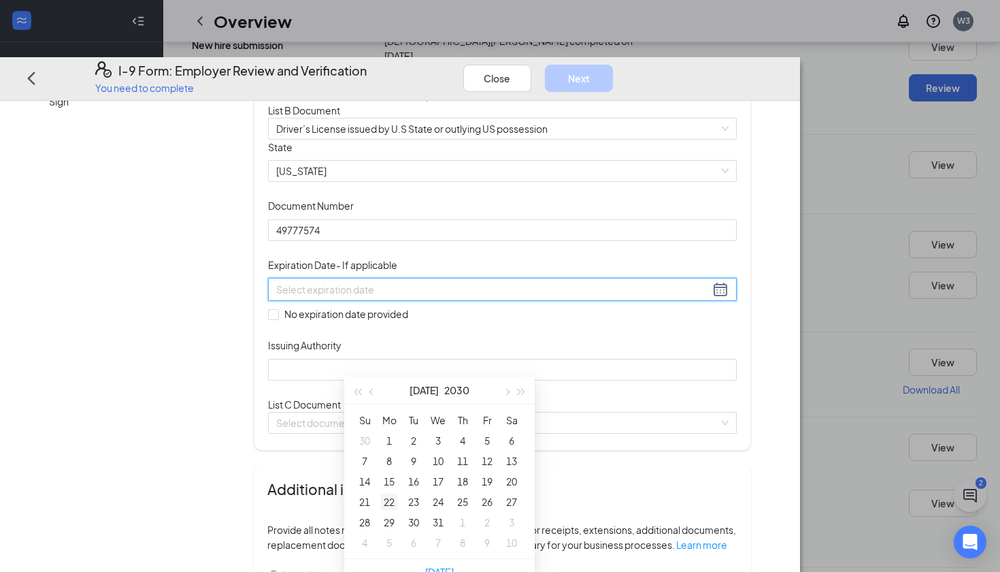
type input "[DATE]"
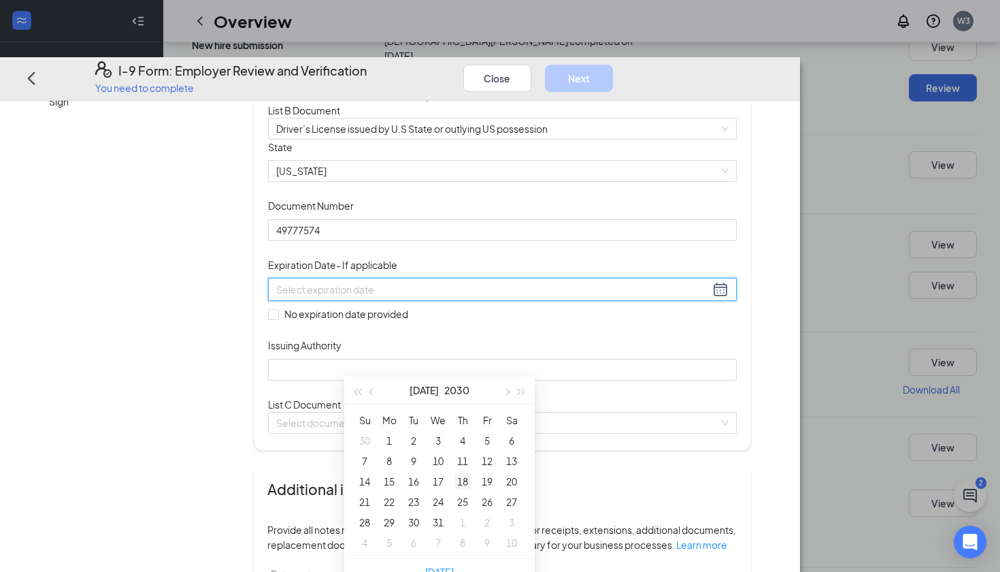
type input "[DATE]"
click at [464, 483] on div "18" at bounding box center [463, 481] width 16 height 16
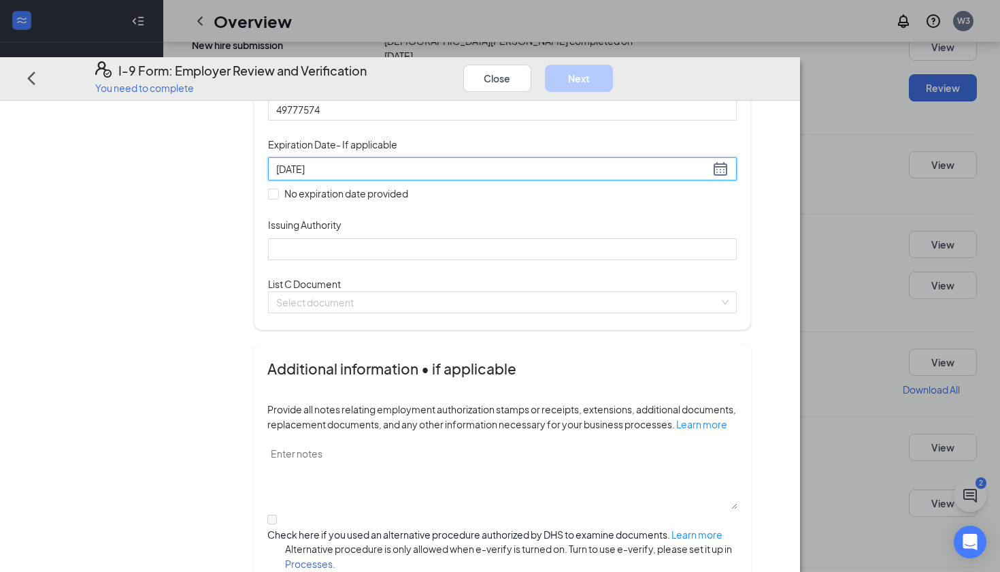
scroll to position [261, 0]
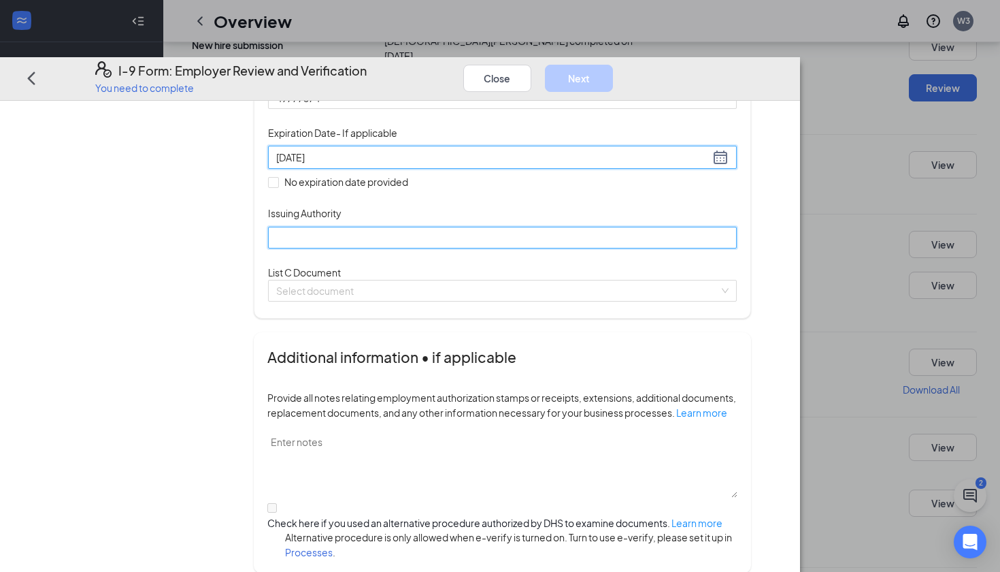
click at [388, 248] on input "Issuing Authority" at bounding box center [502, 238] width 469 height 22
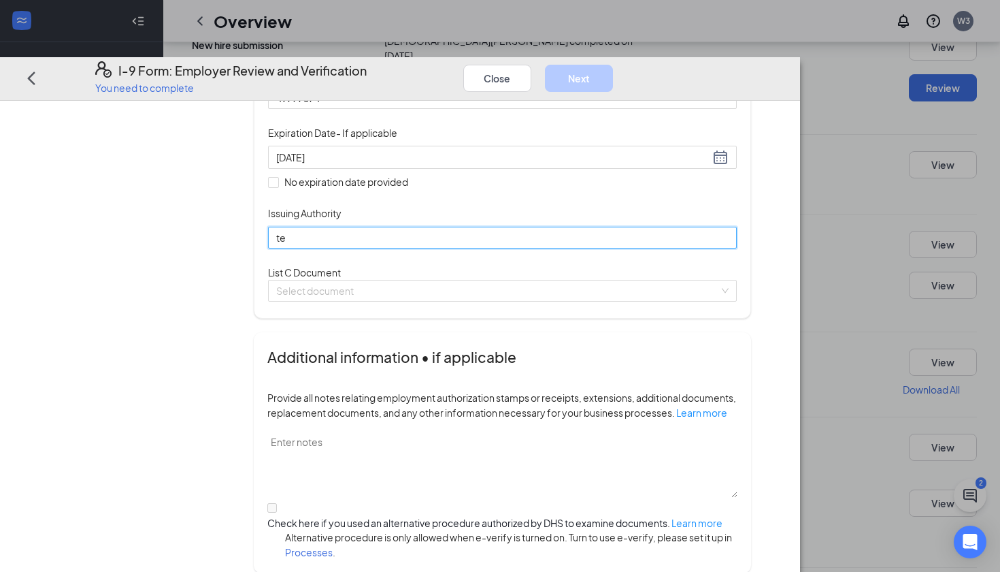
click at [388, 248] on input "te" at bounding box center [502, 238] width 469 height 22
type input "[US_STATE] dps"
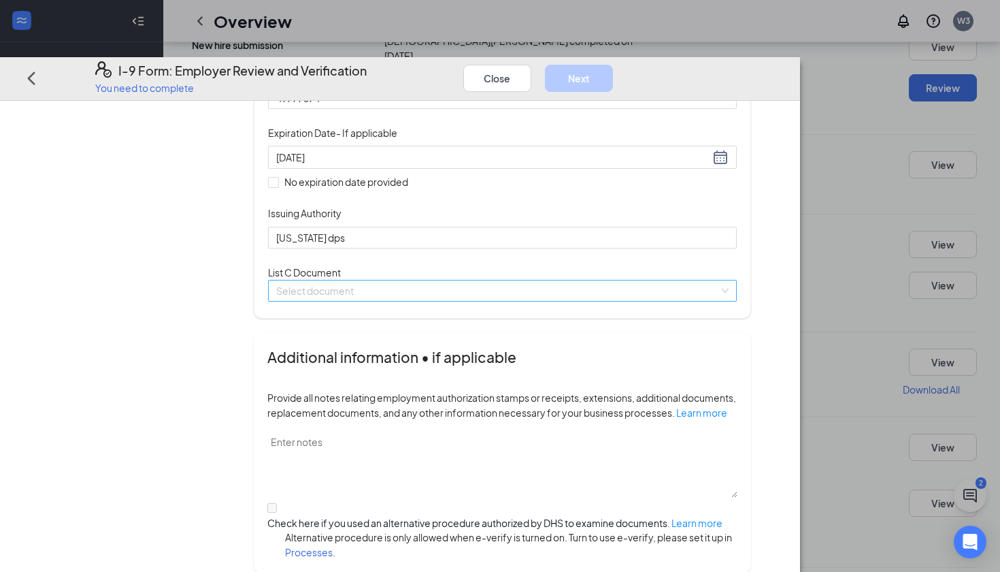
click at [431, 301] on input "search" at bounding box center [497, 290] width 443 height 20
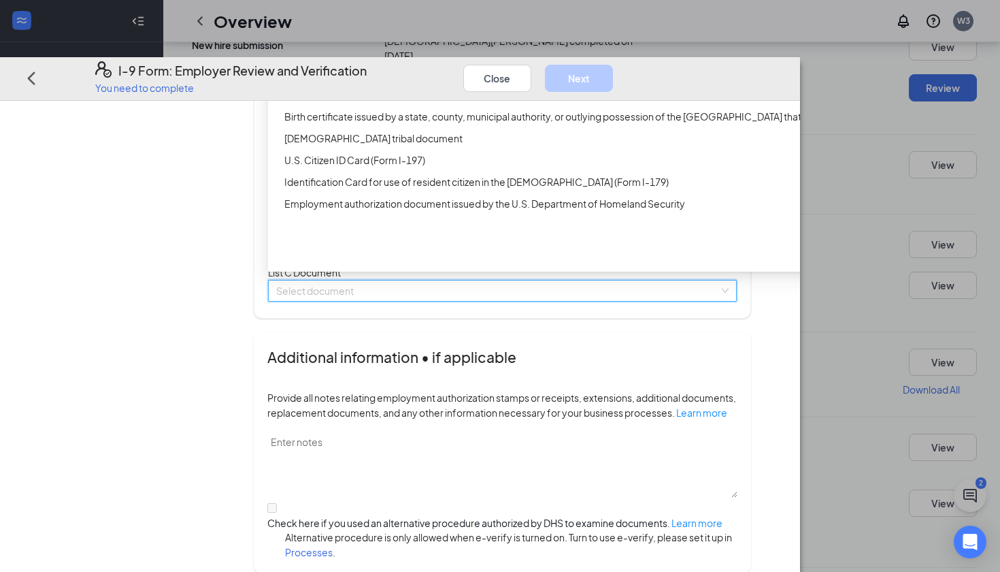
click at [436, 37] on div "Unrestricted Social Security Card" at bounding box center [546, 29] width 525 height 15
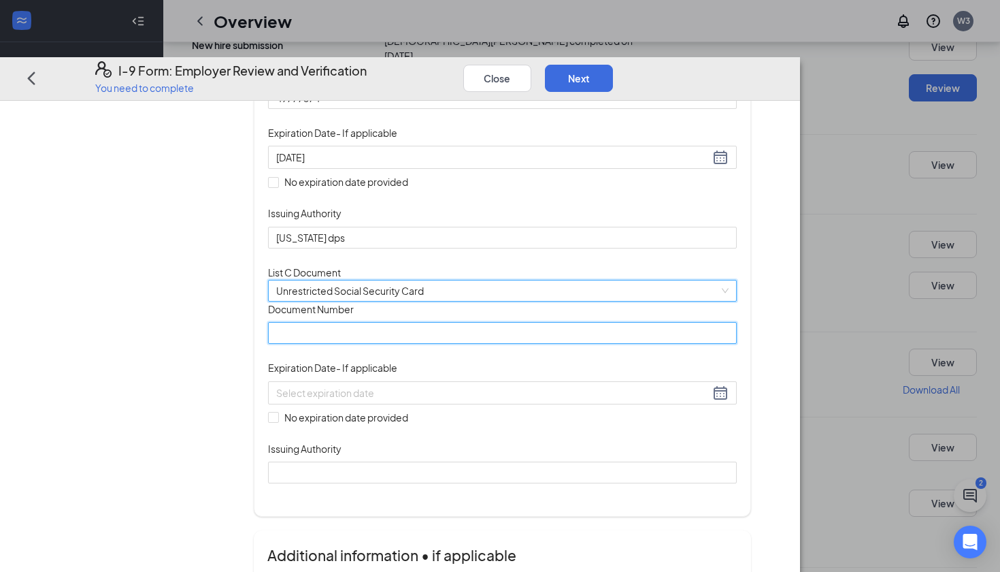
click at [405, 344] on input "Document Number" at bounding box center [502, 333] width 469 height 22
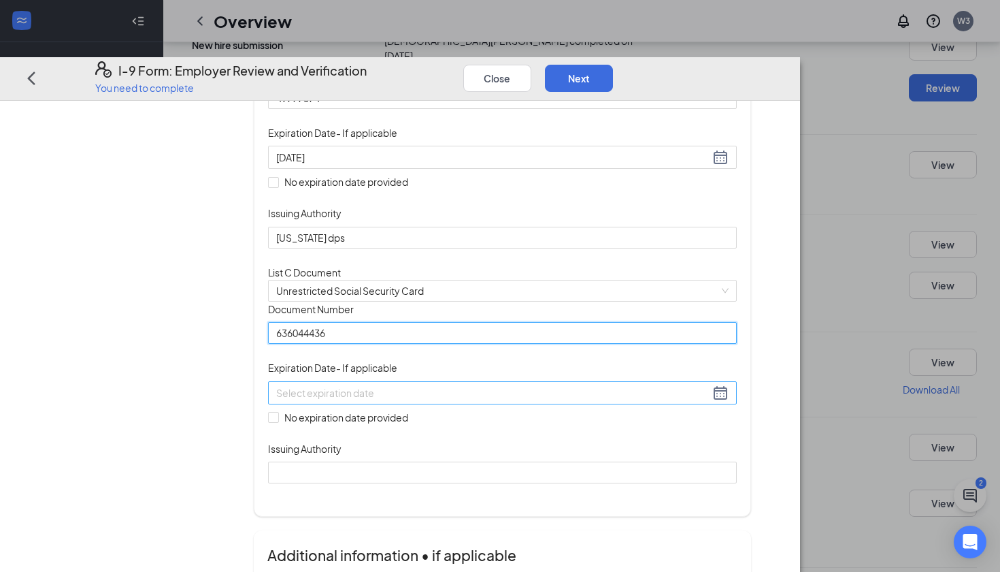
type input "636044436"
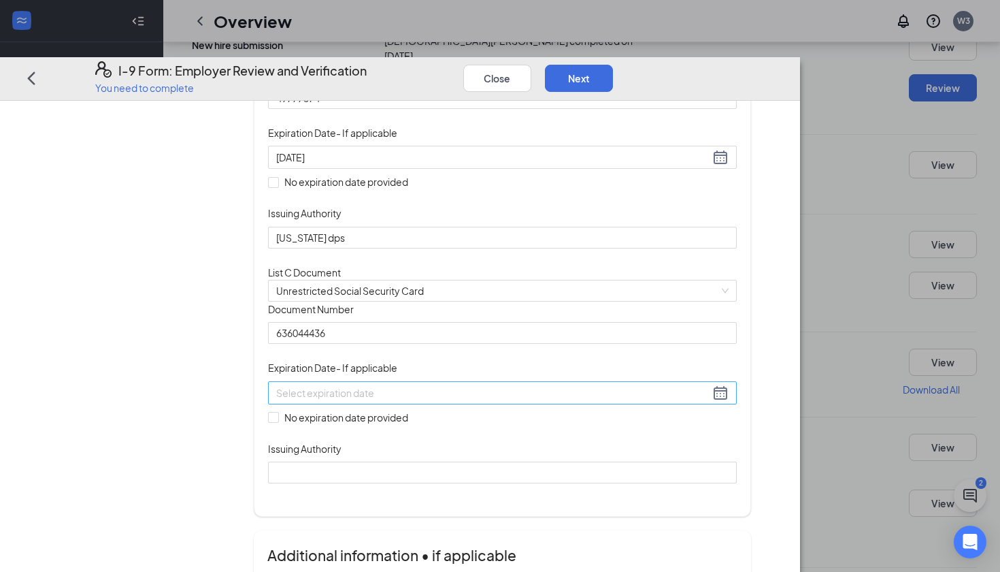
click at [419, 400] on input at bounding box center [493, 392] width 434 height 15
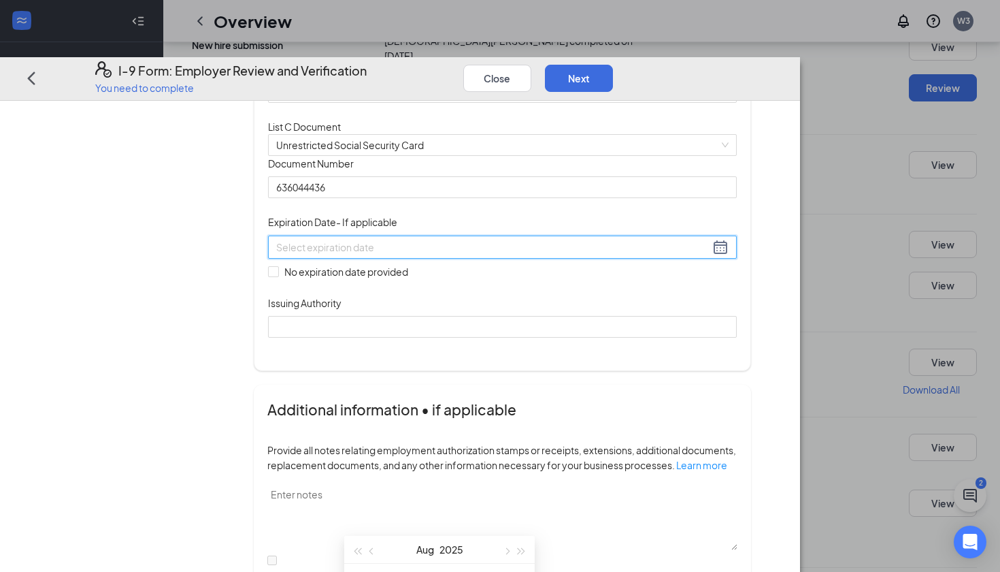
scroll to position [446, 0]
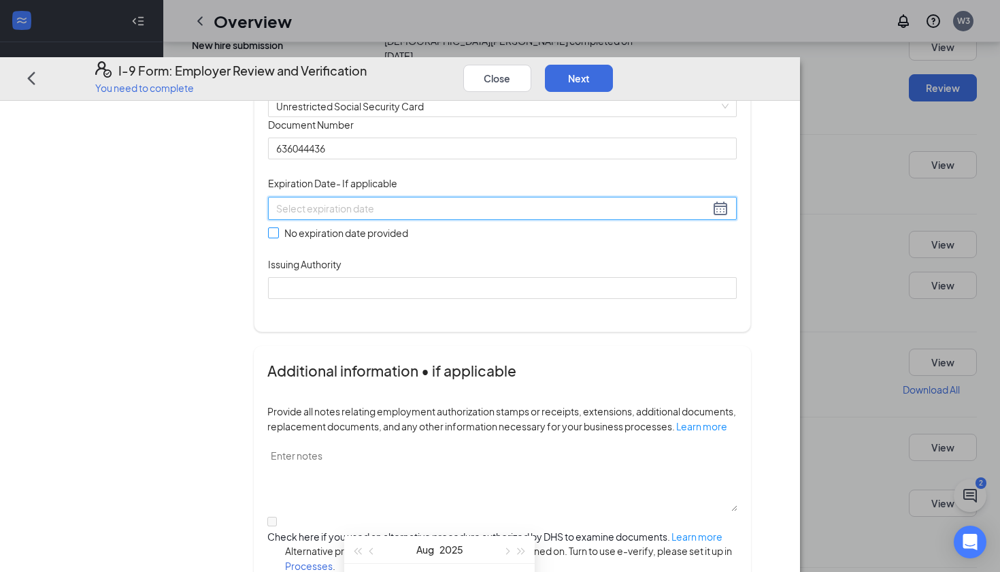
click at [354, 240] on label "No expiration date provided" at bounding box center [341, 232] width 146 height 15
click at [278, 237] on input "No expiration date provided" at bounding box center [273, 232] width 10 height 10
checkbox input "true"
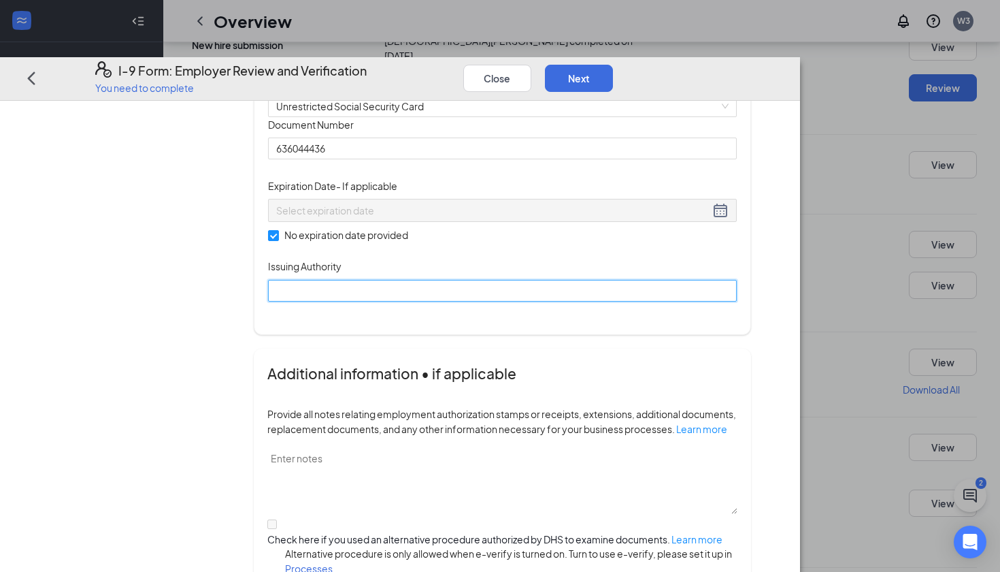
click at [385, 301] on input "Issuing Authority" at bounding box center [502, 291] width 469 height 22
type input "social security"
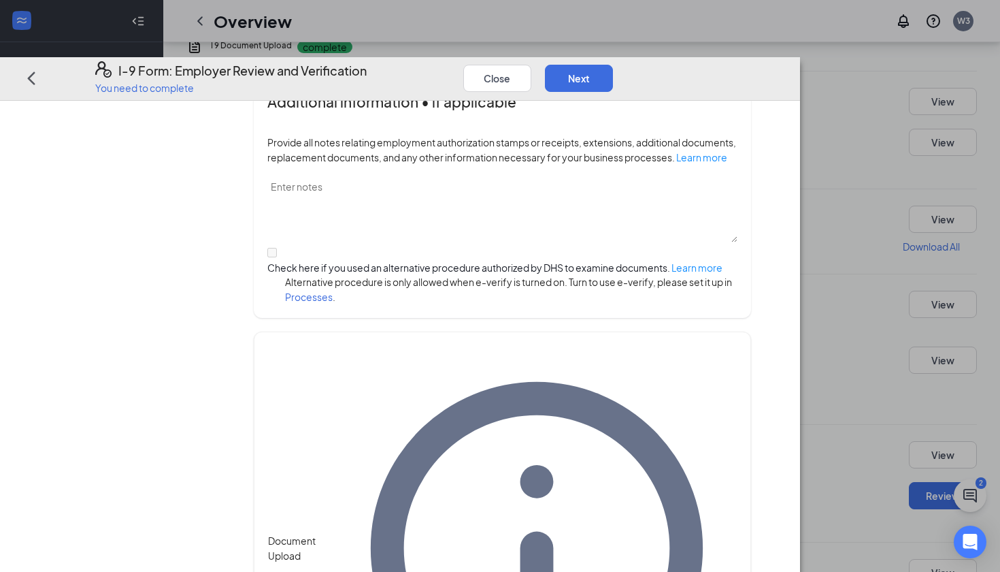
scroll to position [382, 0]
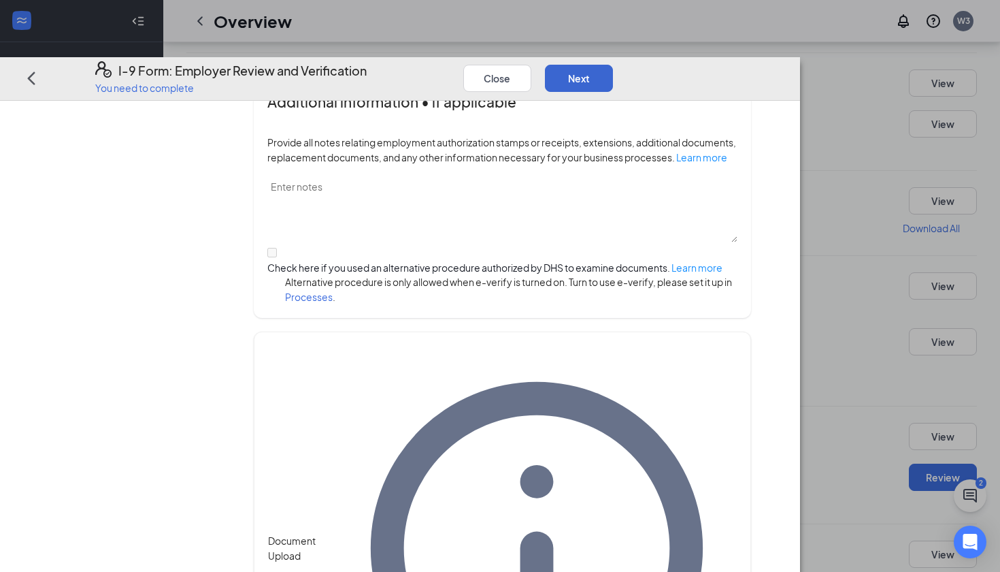
click at [613, 65] on button "Next" at bounding box center [579, 78] width 68 height 27
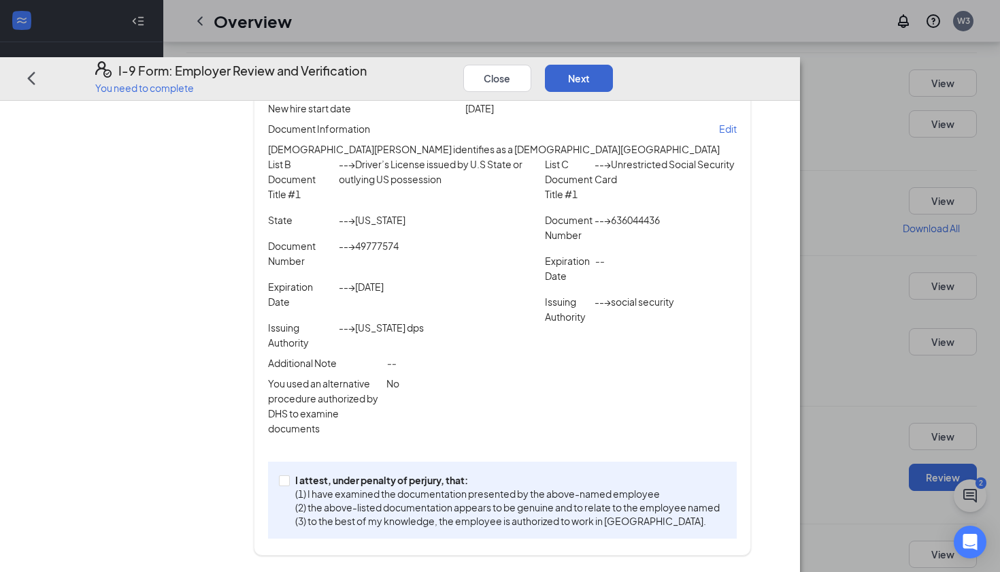
click at [613, 65] on button "Next" at bounding box center [579, 78] width 68 height 27
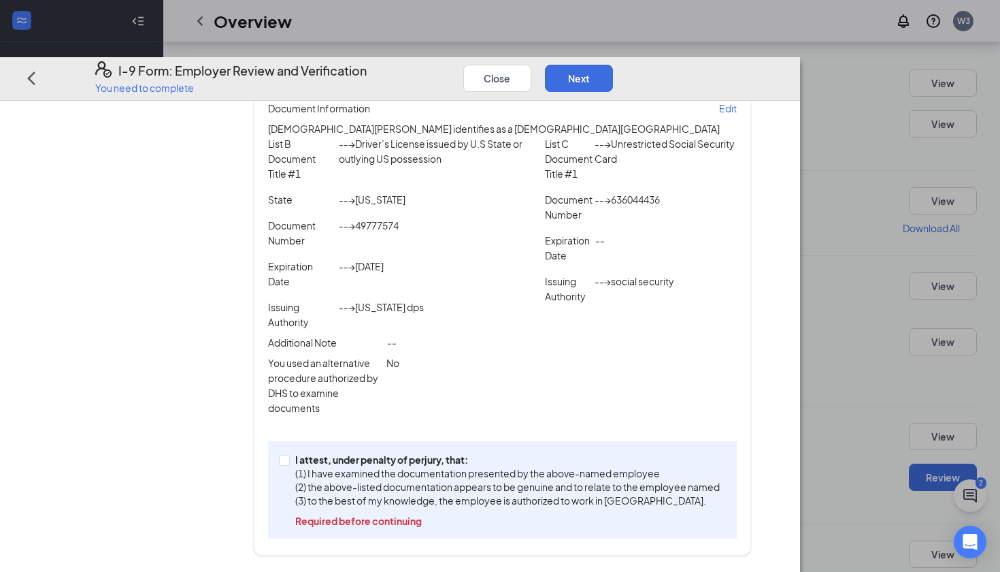
scroll to position [244, 0]
click at [289, 463] on input "I attest, under penalty of [PERSON_NAME], that: (1) I have examined the documen…" at bounding box center [284, 460] width 10 height 10
checkbox input "true"
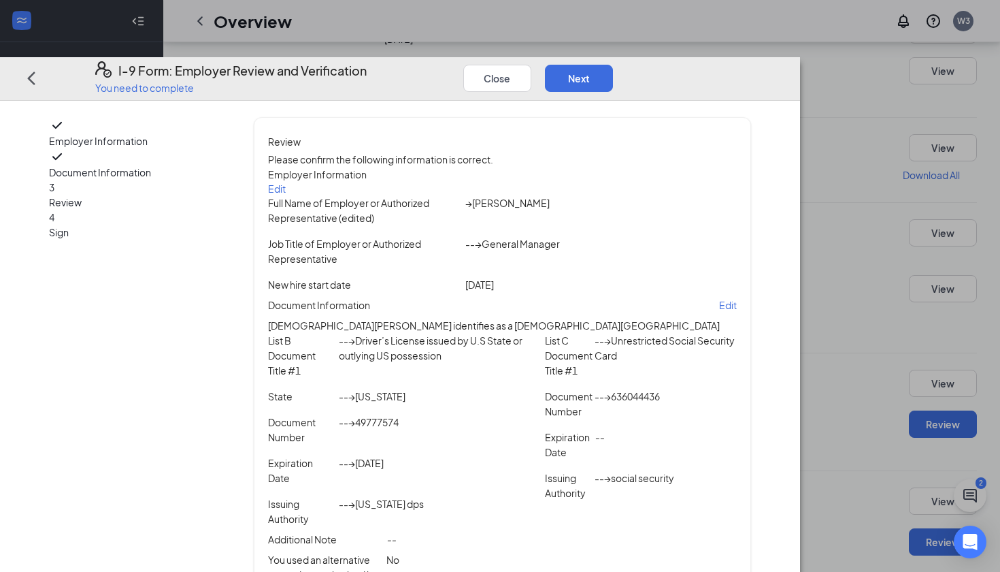
scroll to position [0, 0]
click at [613, 65] on button "Next" at bounding box center [579, 78] width 68 height 27
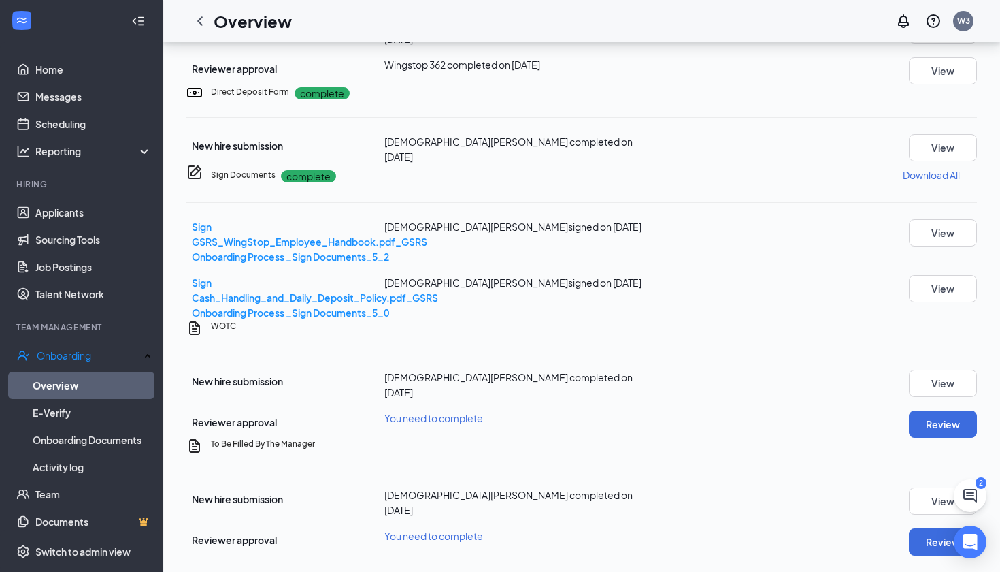
scroll to position [240, 0]
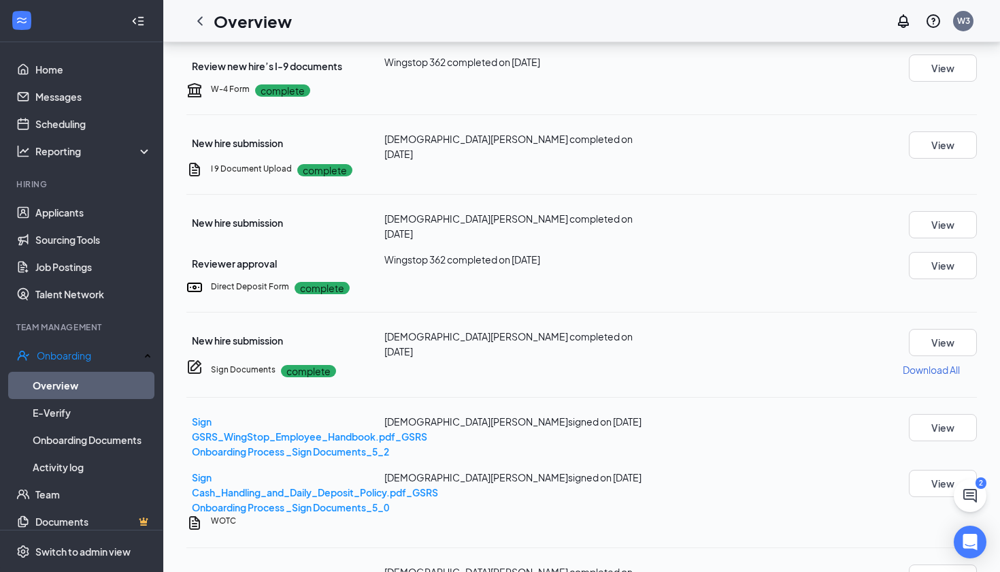
click at [588, 346] on div "Basic Information complete New hire submission [DEMOGRAPHIC_DATA][PERSON_NAME] …" at bounding box center [581, 317] width 791 height 866
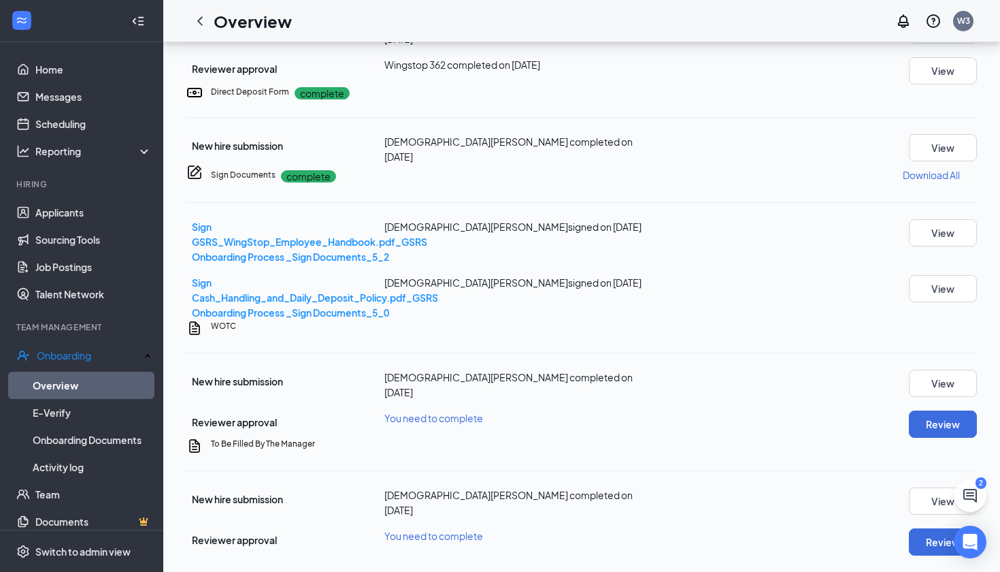
scroll to position [722, 0]
click at [947, 410] on button "Review" at bounding box center [943, 423] width 68 height 27
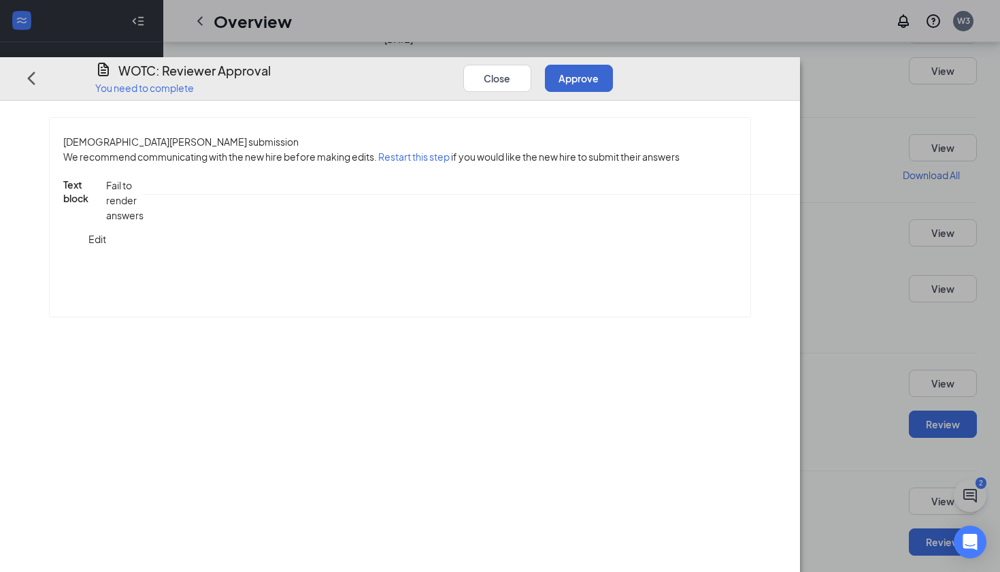
click at [613, 65] on button "Approve" at bounding box center [579, 78] width 68 height 27
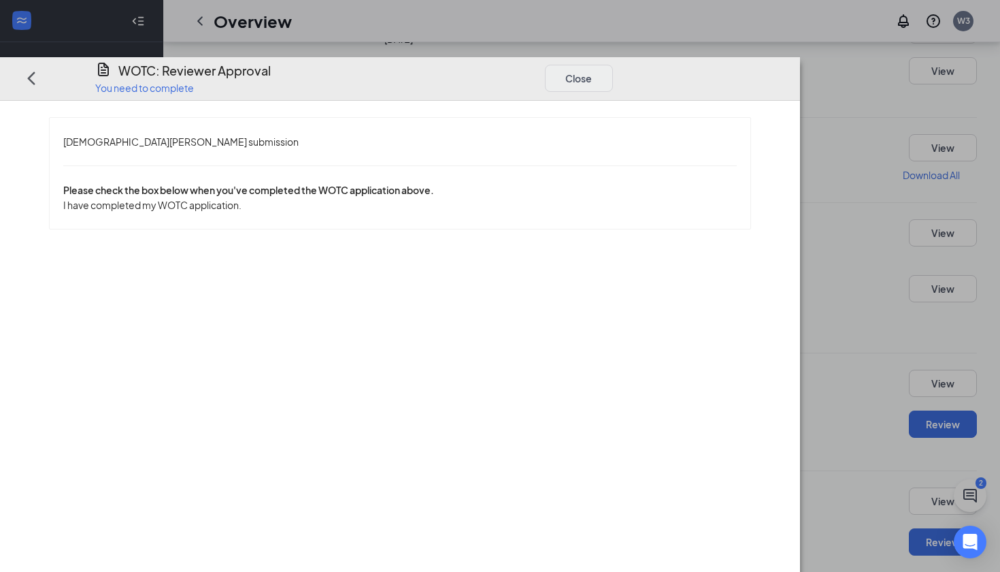
click at [613, 65] on button "Close" at bounding box center [579, 78] width 68 height 27
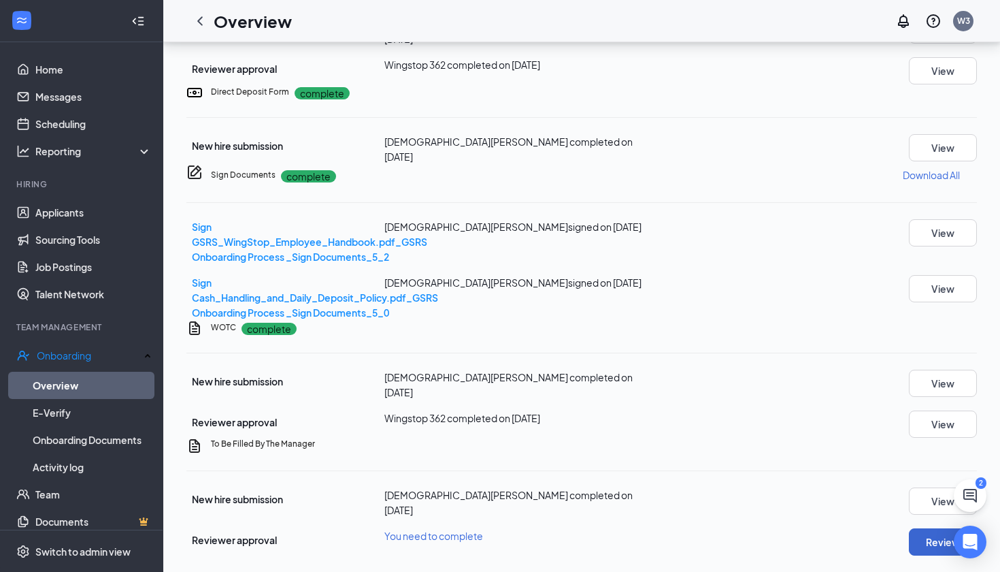
click at [909, 531] on button "Review" at bounding box center [943, 541] width 68 height 27
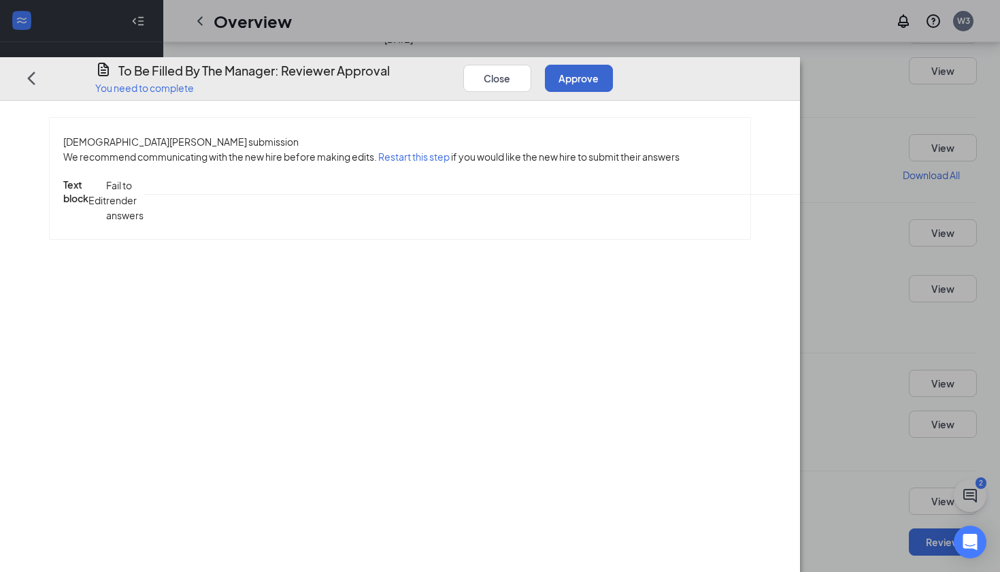
click at [613, 65] on button "Approve" at bounding box center [579, 78] width 68 height 27
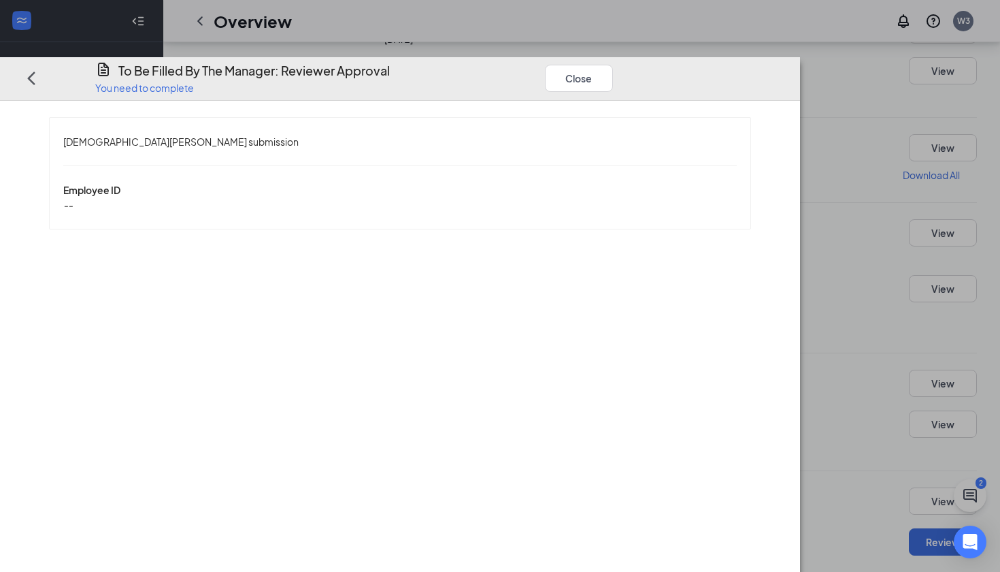
click at [613, 65] on button "Close" at bounding box center [579, 78] width 68 height 27
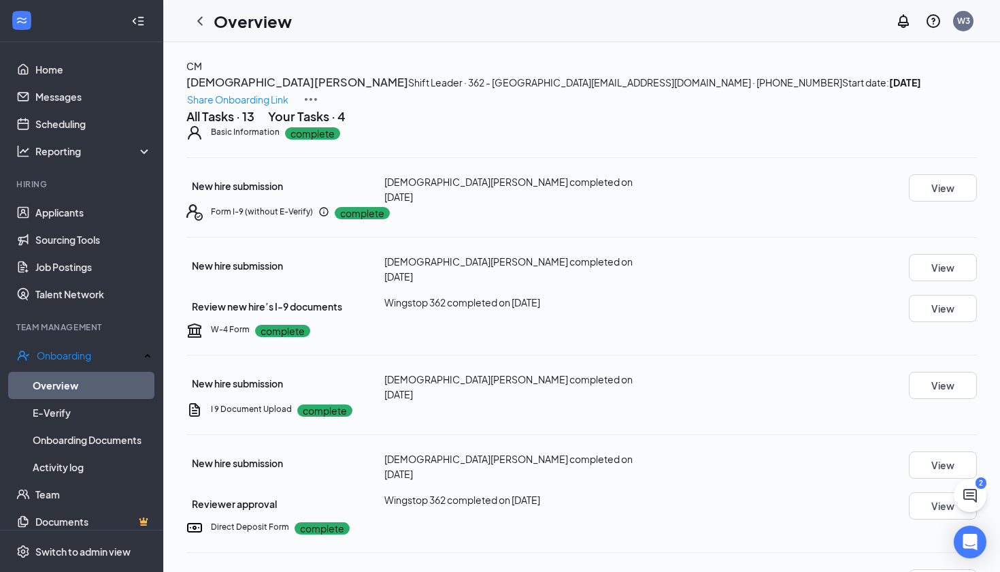
scroll to position [0, 0]
click at [199, 21] on icon "ChevronLeft" at bounding box center [199, 20] width 5 height 9
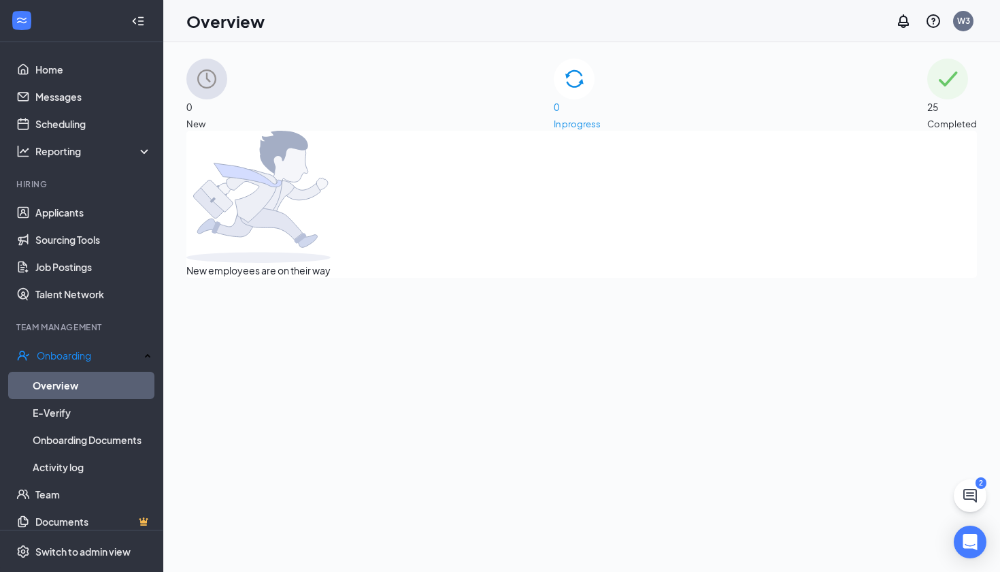
click at [928, 99] on span "25" at bounding box center [953, 106] width 50 height 15
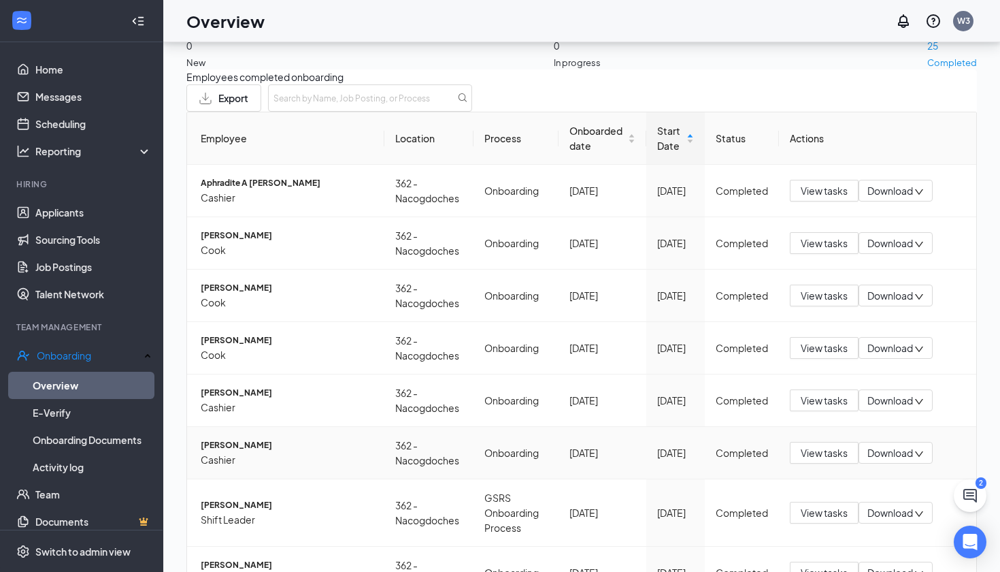
scroll to position [61, 0]
click at [321, 571] on span "Shift Leader" at bounding box center [287, 579] width 173 height 15
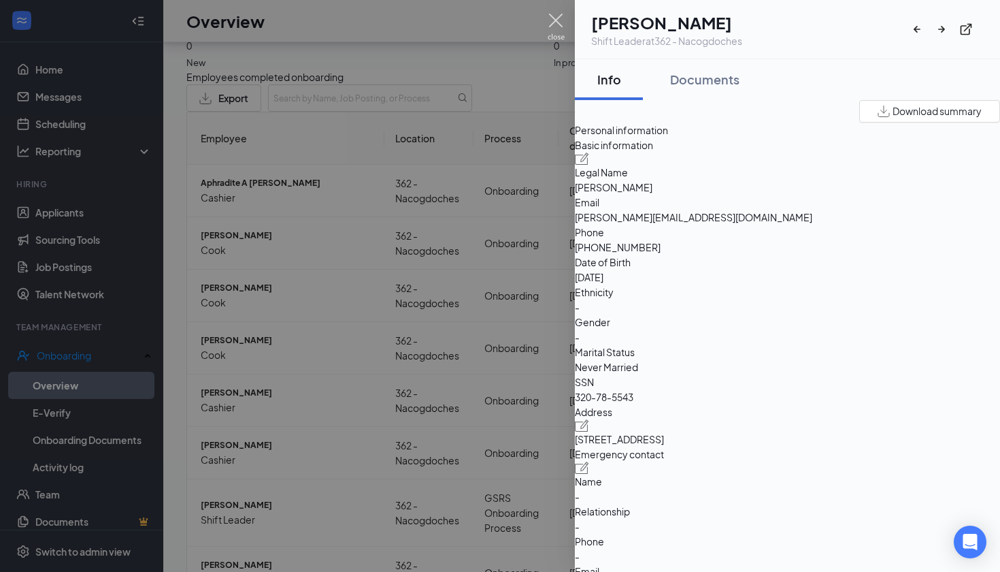
click at [553, 22] on img at bounding box center [556, 27] width 17 height 27
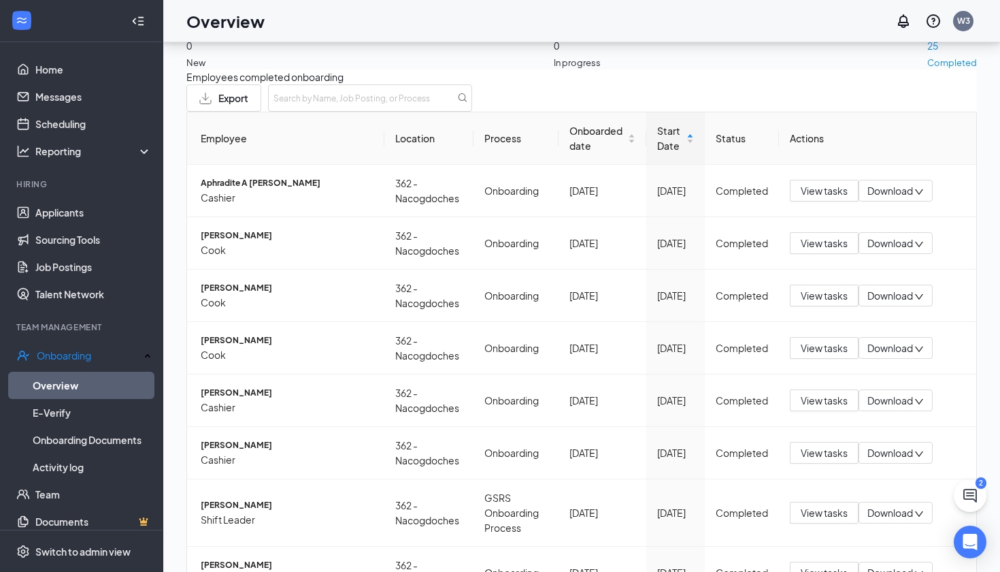
click at [194, 71] on div "Employees completed onboarding Export Employee Location Process Onboarded date …" at bounding box center [581, 423] width 791 height 708
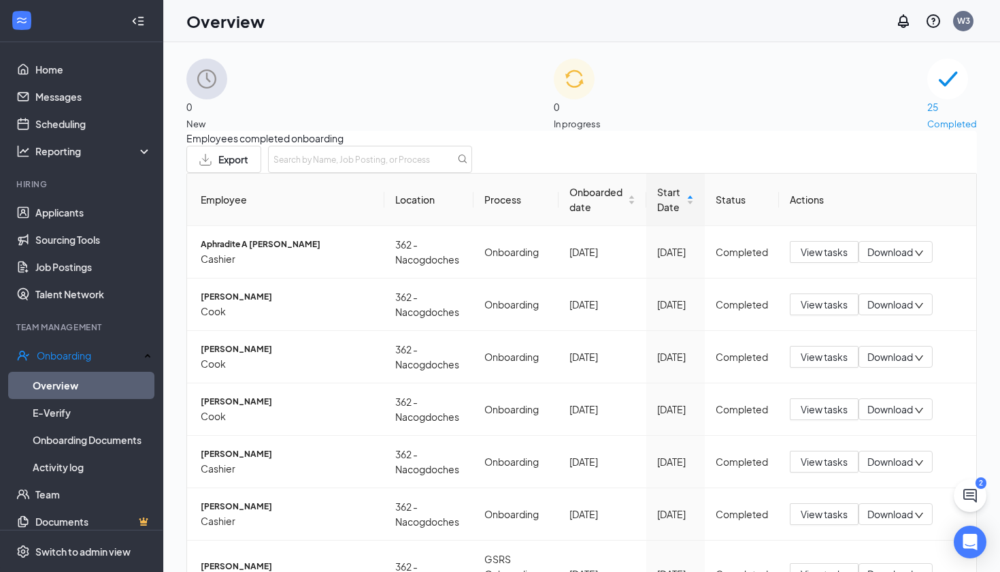
click at [454, 133] on div "0 New 0 In progress 25 Completed Employees completed onboarding Export Employee…" at bounding box center [581, 449] width 791 height 780
click at [538, 50] on div "0 New 0 In progress 25 Completed Employees completed onboarding Export Employee…" at bounding box center [581, 337] width 837 height 591
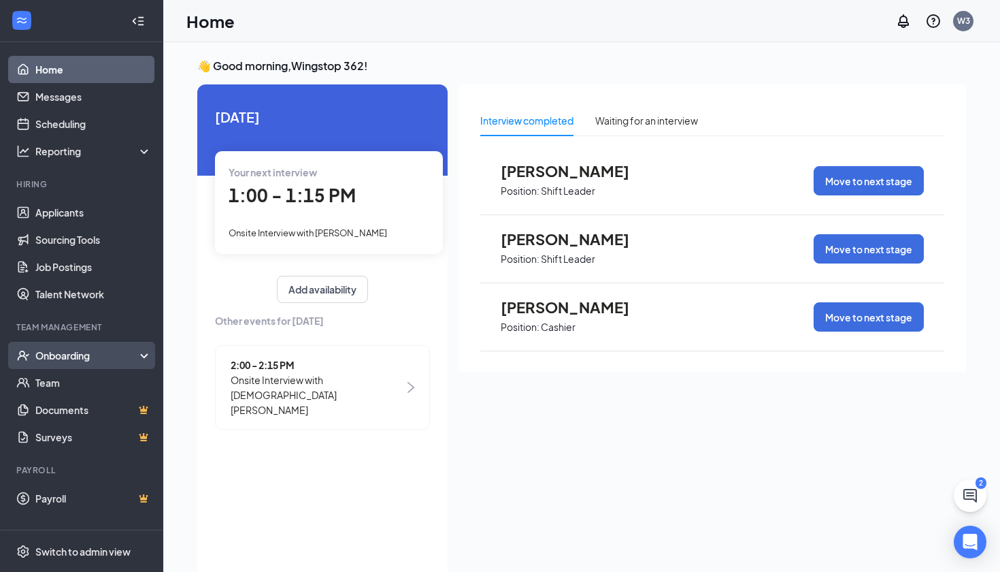
click at [78, 350] on div "Onboarding" at bounding box center [87, 355] width 105 height 14
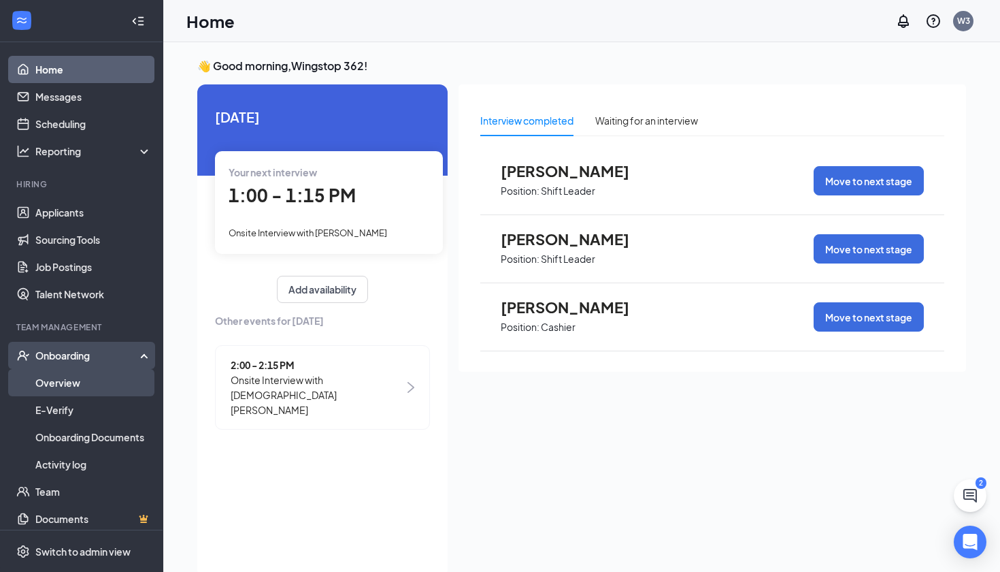
drag, startPoint x: 61, startPoint y: 397, endPoint x: 61, endPoint y: 384, distance: 13.6
click at [61, 384] on link "Overview" at bounding box center [93, 382] width 116 height 27
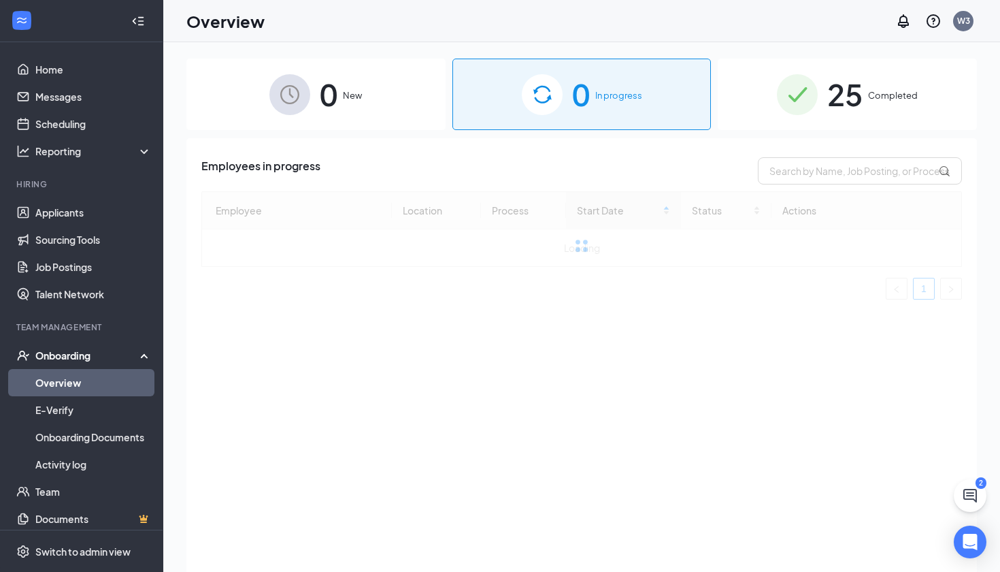
click at [813, 79] on img at bounding box center [797, 94] width 41 height 41
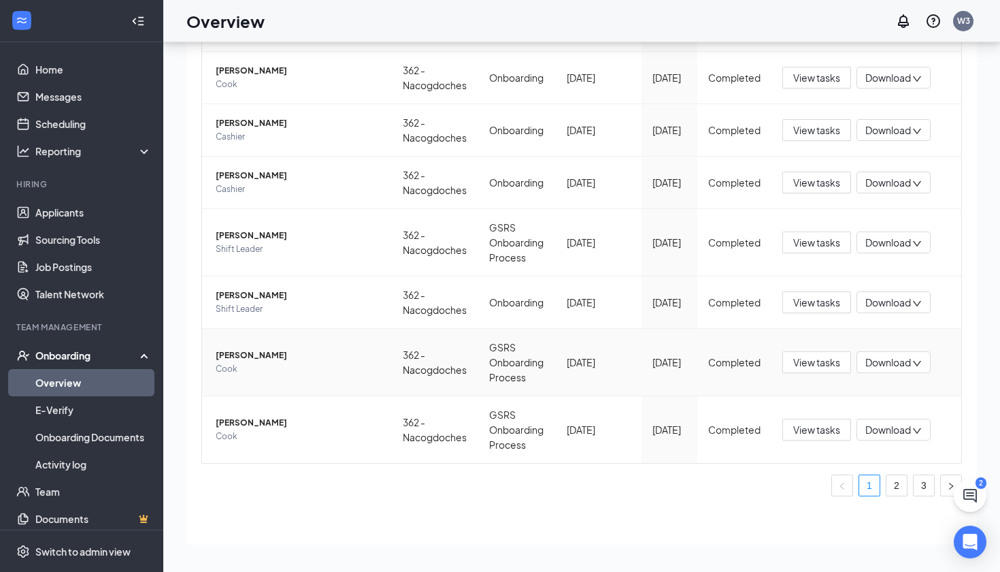
scroll to position [289, 0]
click at [919, 485] on link "3" at bounding box center [924, 485] width 20 height 20
